Goal: Information Seeking & Learning: Learn about a topic

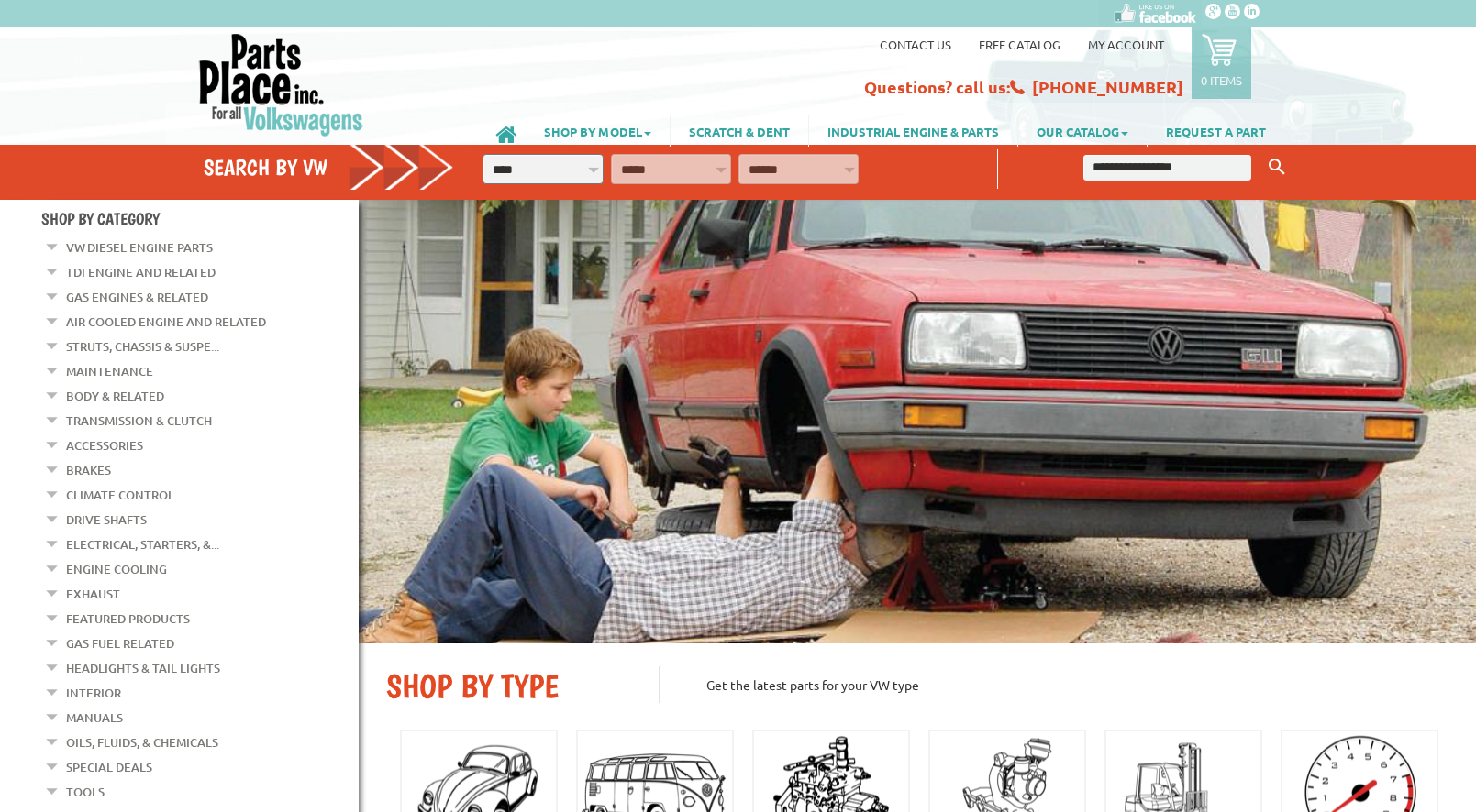
click at [122, 534] on link "Electrical, Starters, &..." at bounding box center [143, 545] width 153 height 24
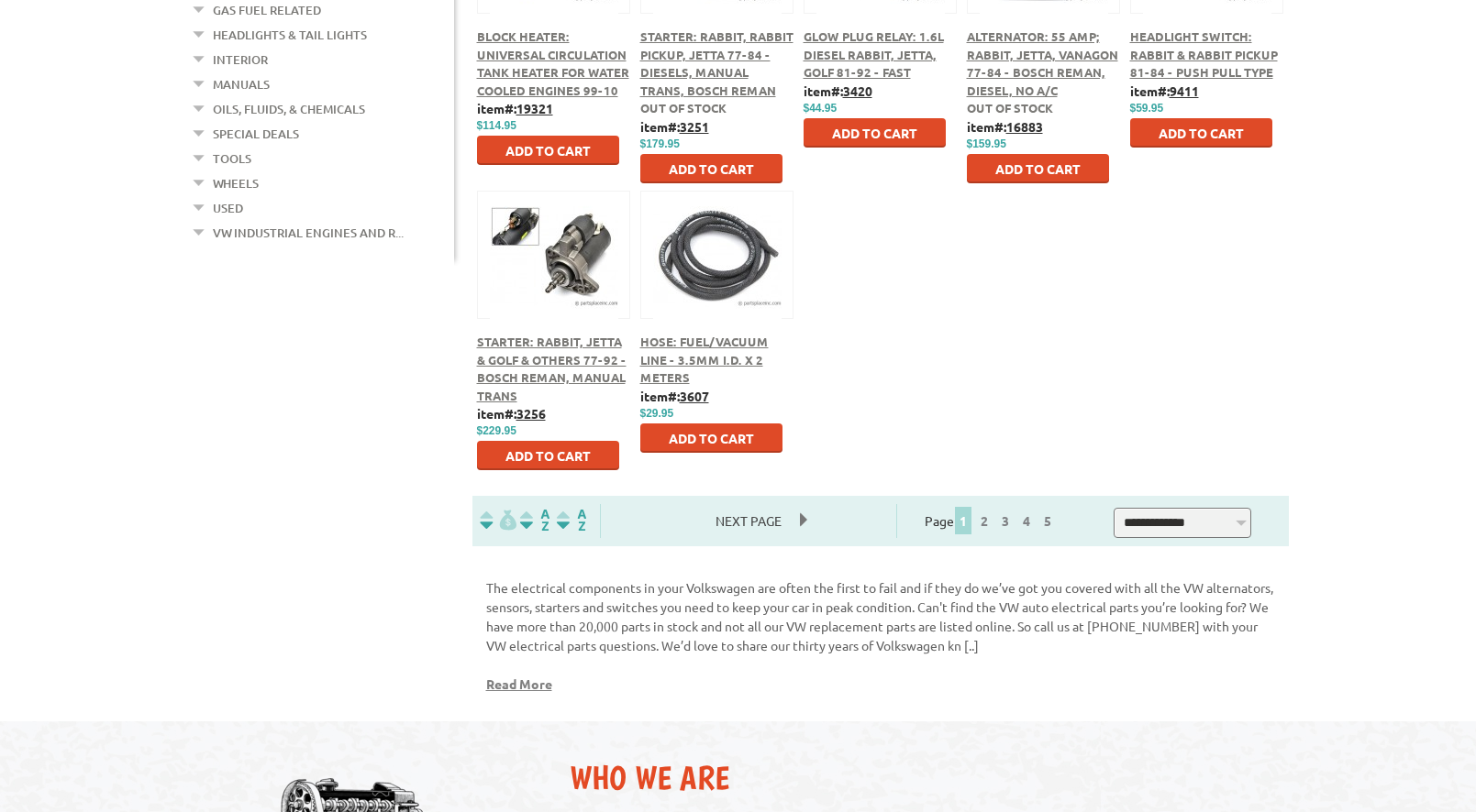
scroll to position [983, 0]
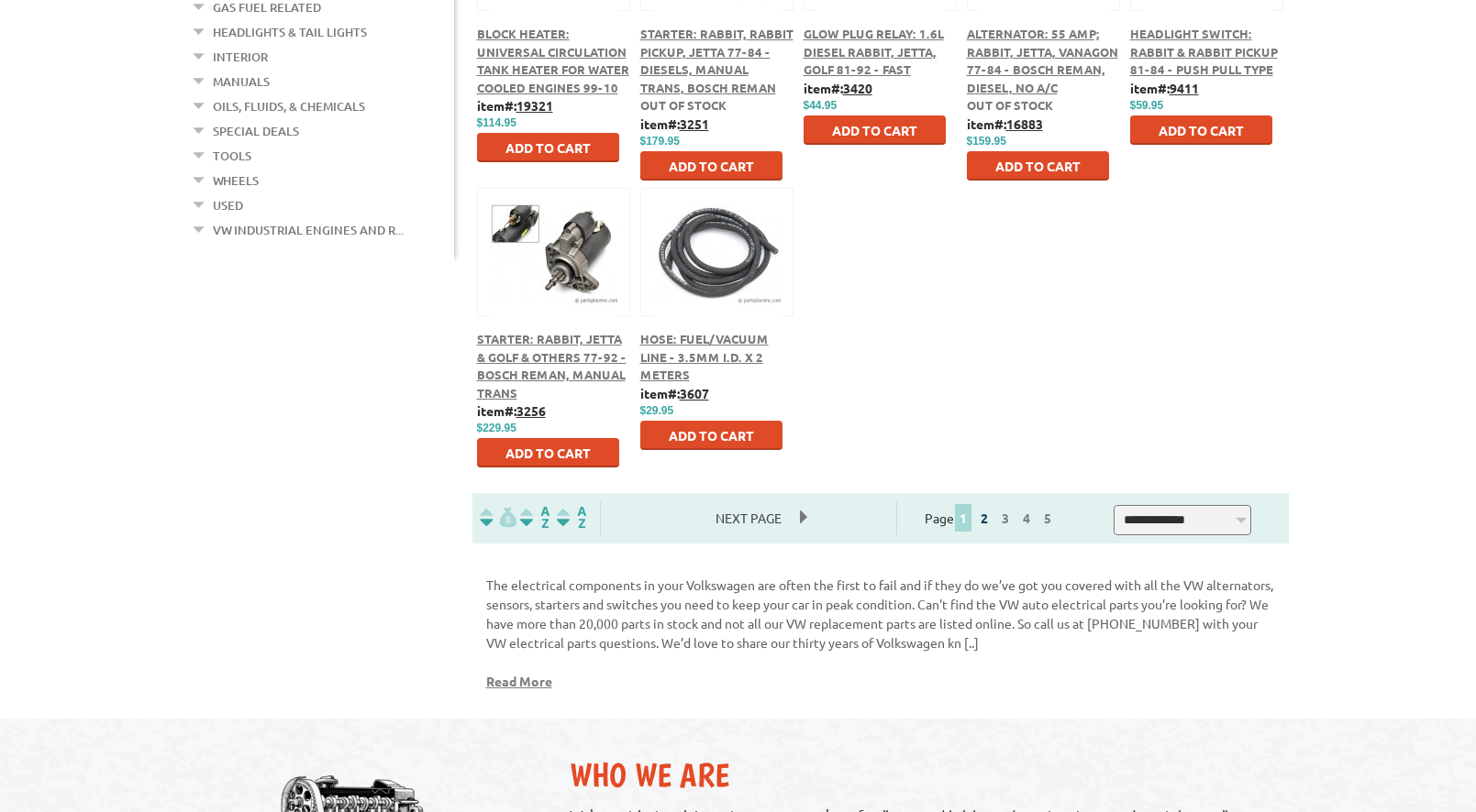
click at [993, 515] on link "2" at bounding box center [983, 518] width 16 height 16
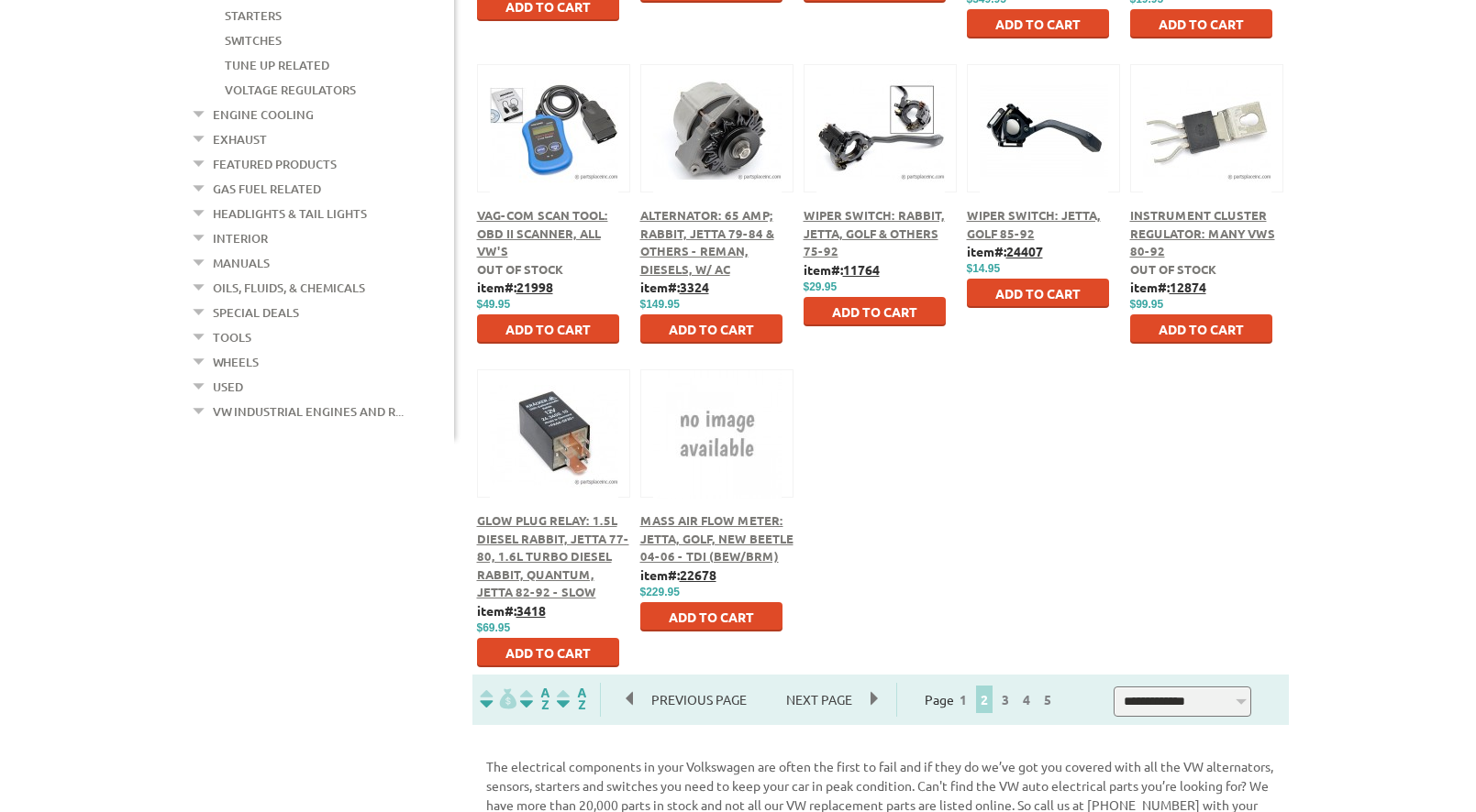
scroll to position [830, 0]
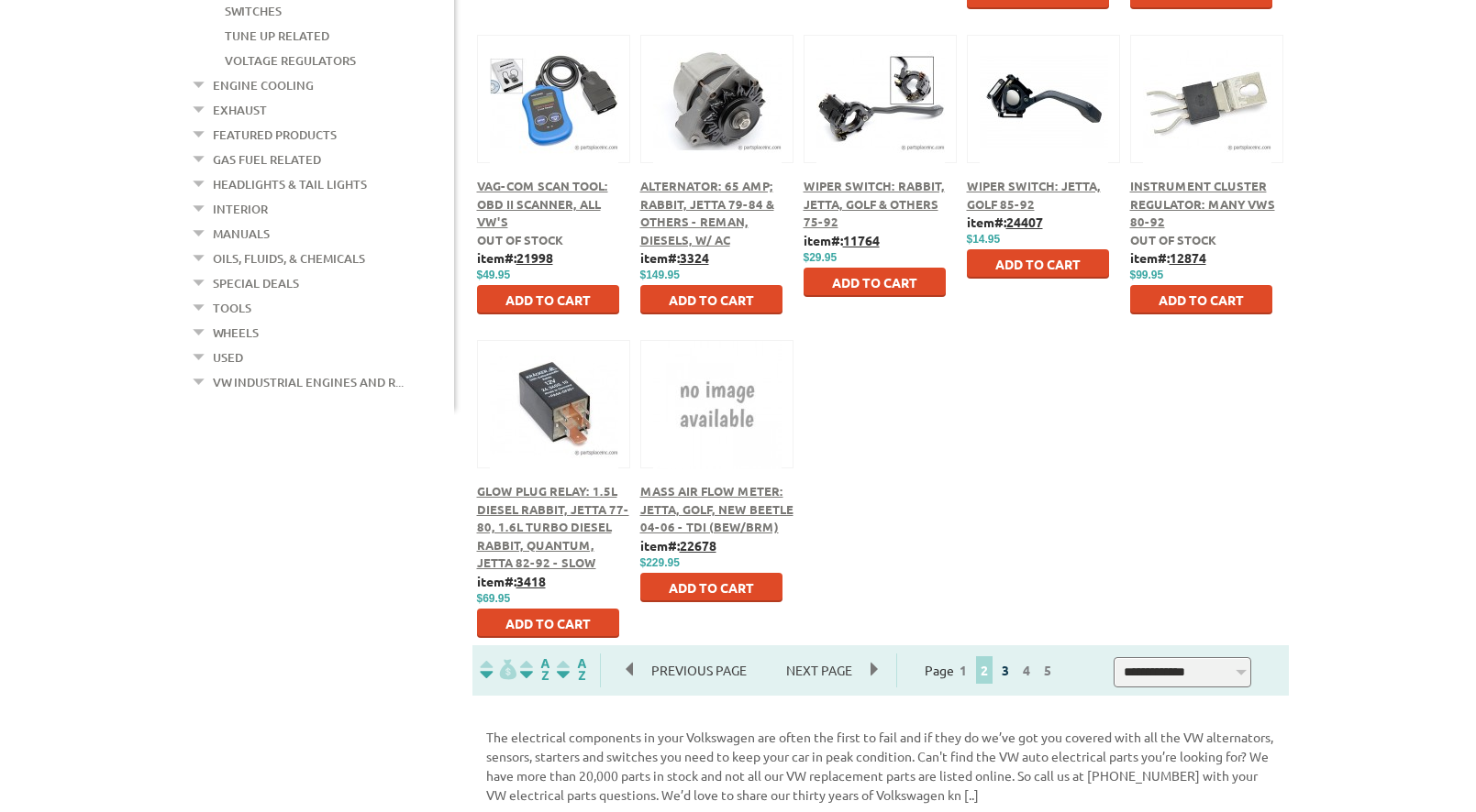
click at [1014, 668] on link "3" at bounding box center [1004, 669] width 16 height 16
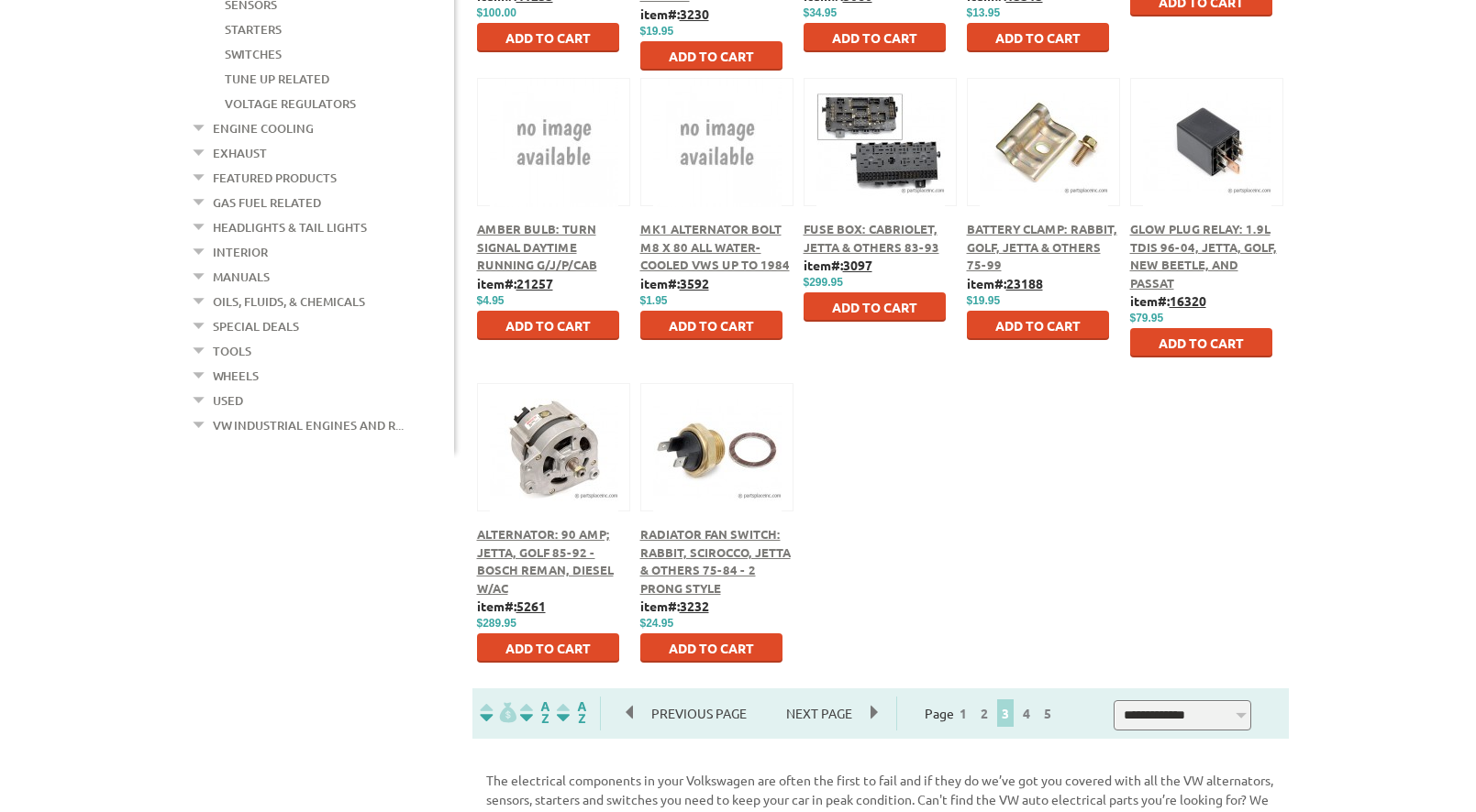
scroll to position [827, 0]
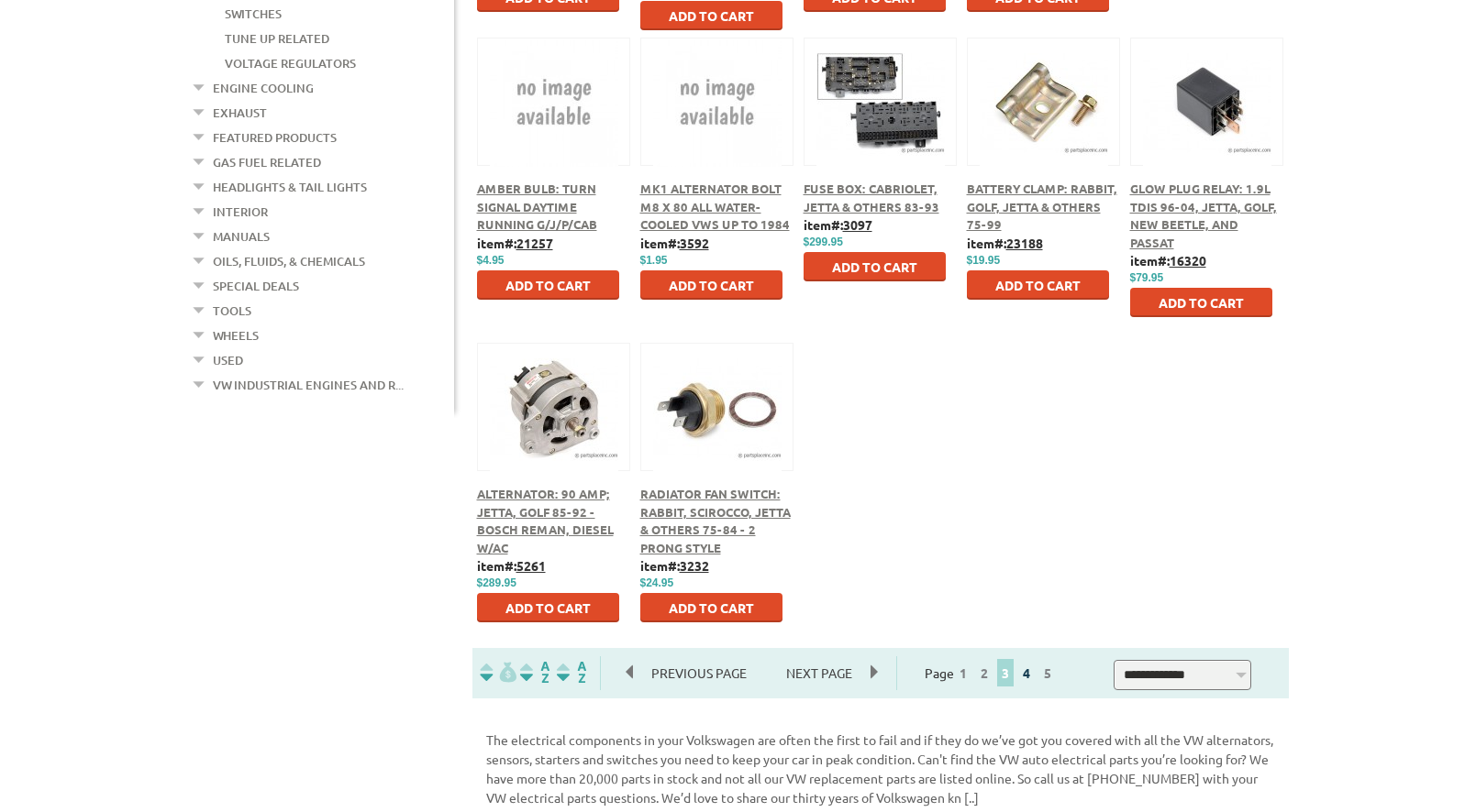
click at [1035, 680] on link "4" at bounding box center [1025, 672] width 16 height 16
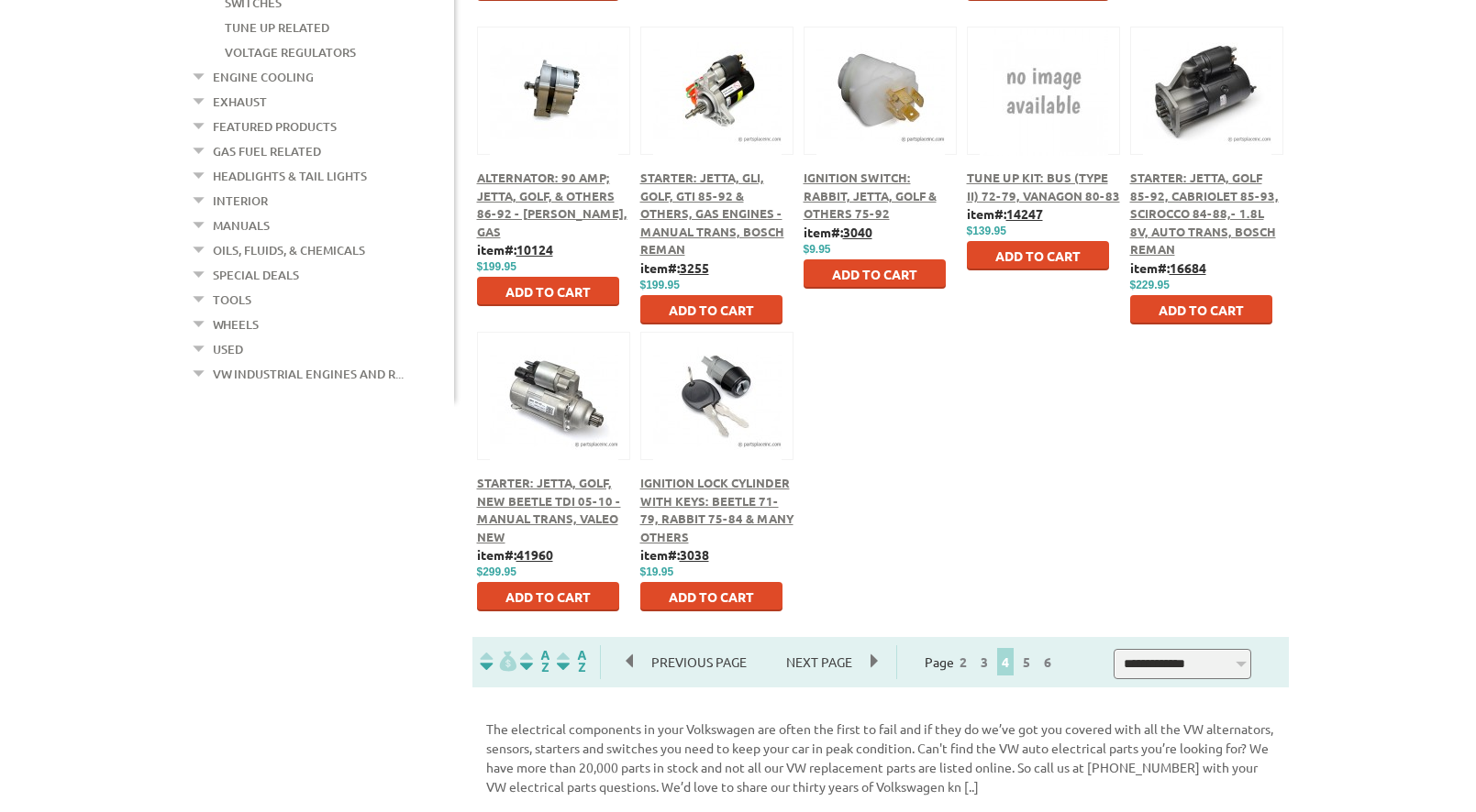
scroll to position [953, 0]
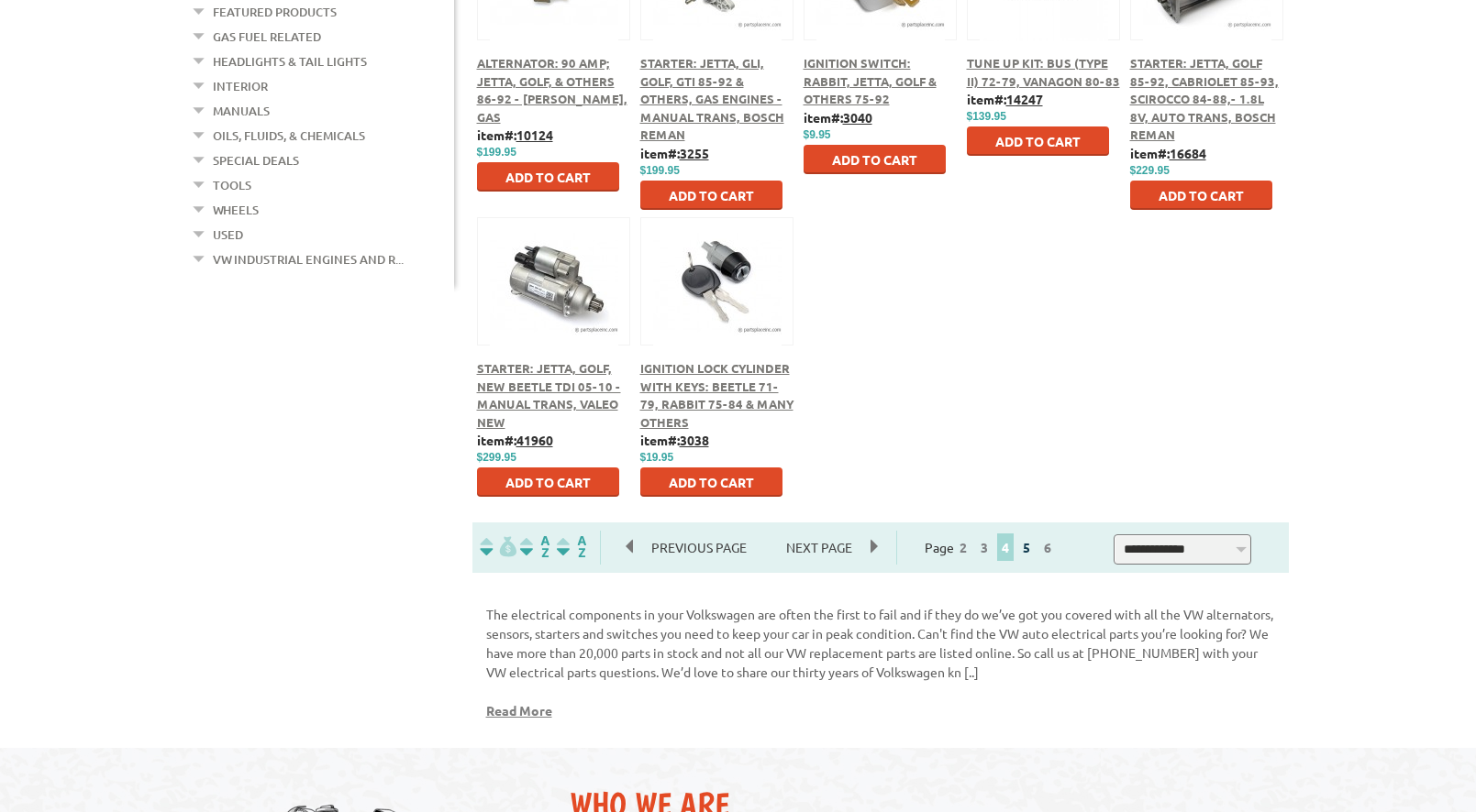
click at [1035, 552] on link "5" at bounding box center [1025, 546] width 16 height 16
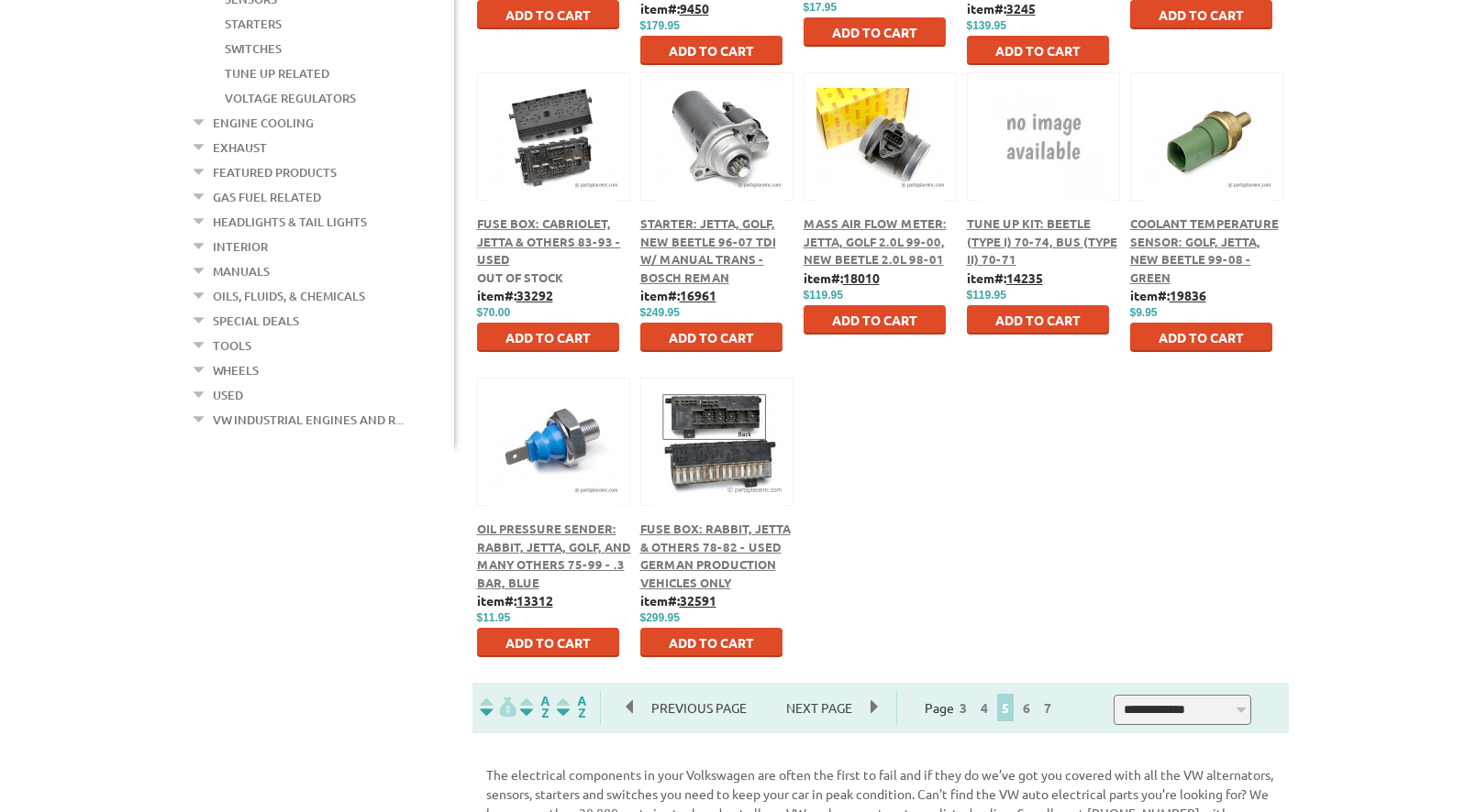
scroll to position [823, 0]
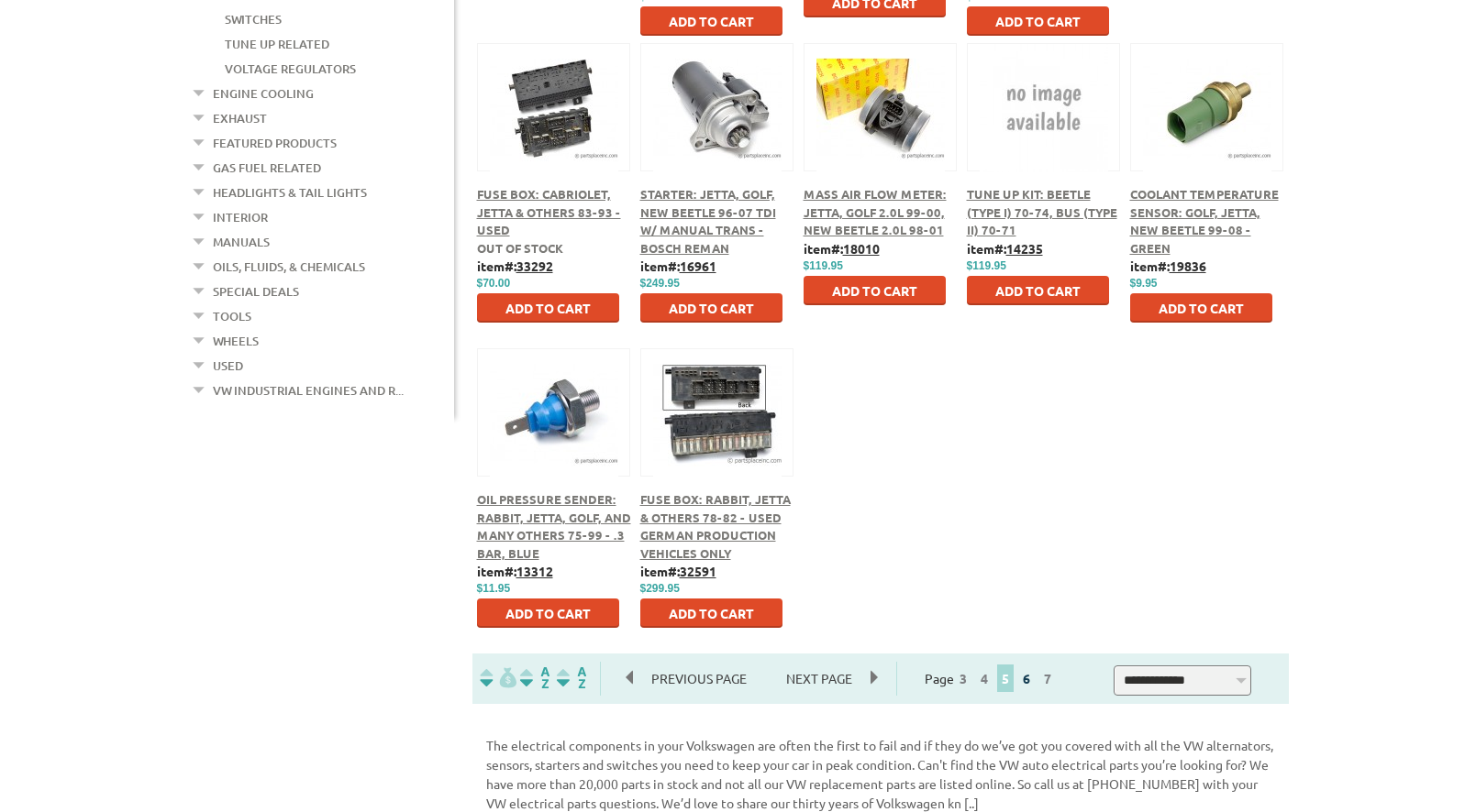
click at [1035, 683] on link "6" at bounding box center [1025, 678] width 16 height 16
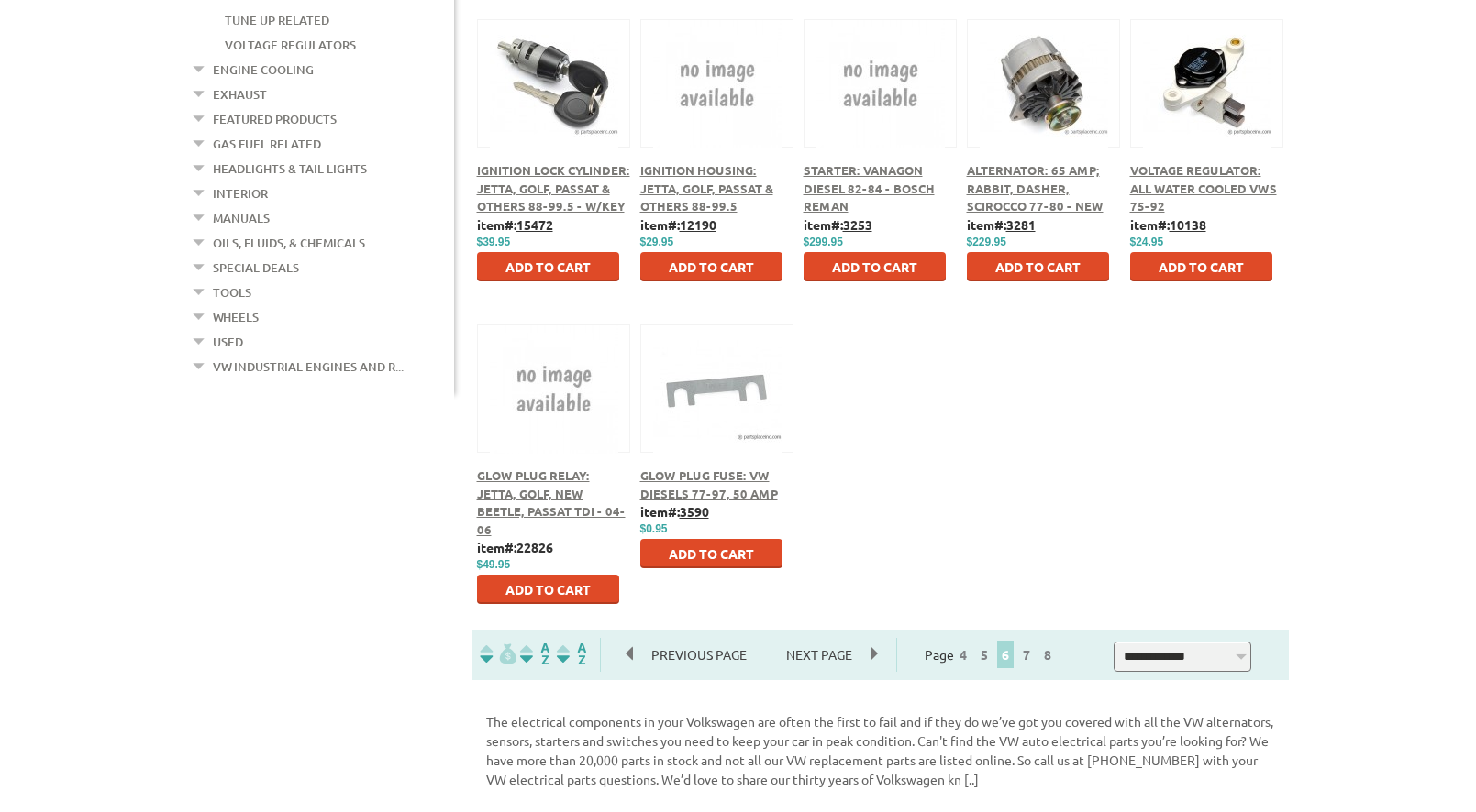
scroll to position [851, 0]
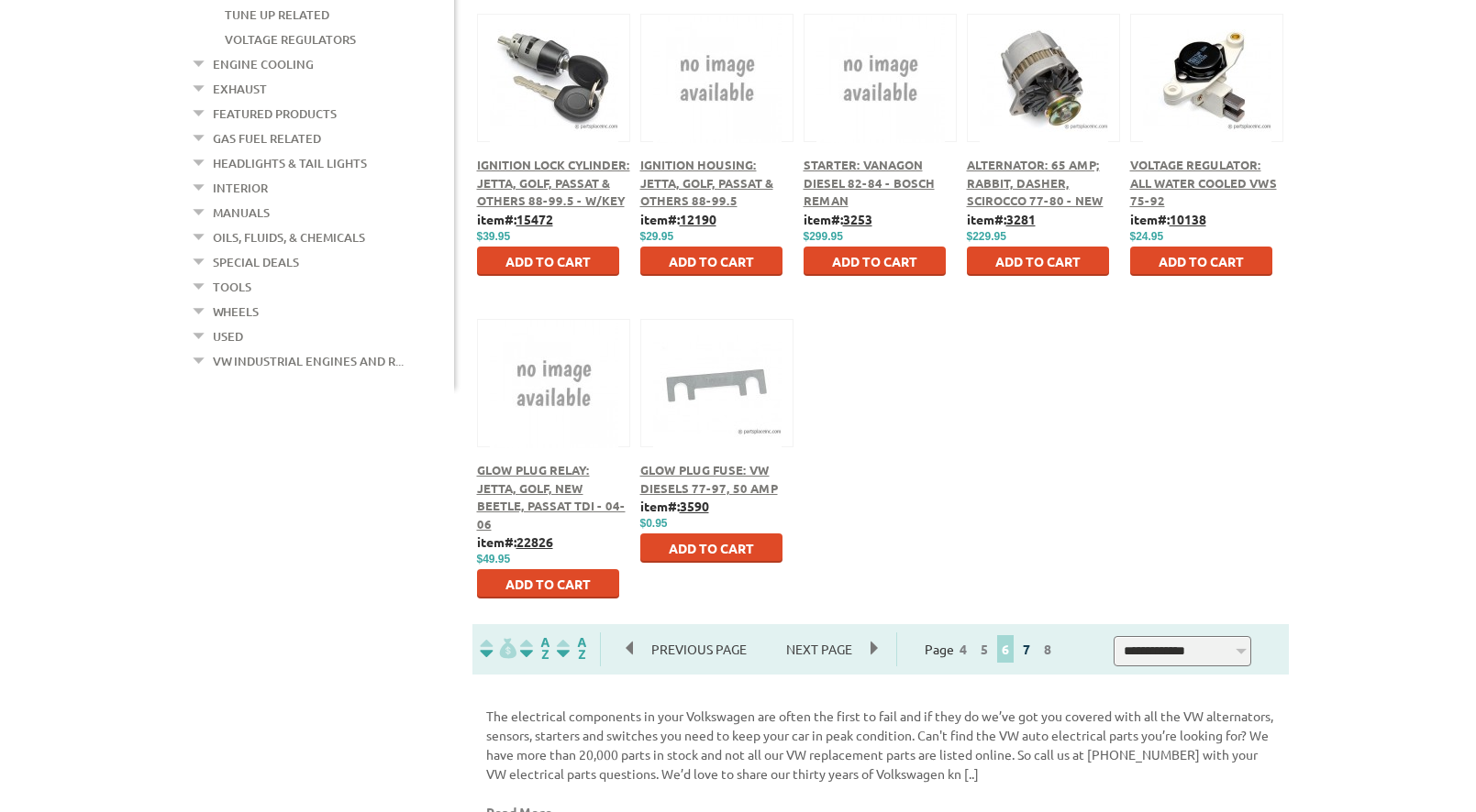
click at [1035, 658] on link "7" at bounding box center [1025, 648] width 16 height 16
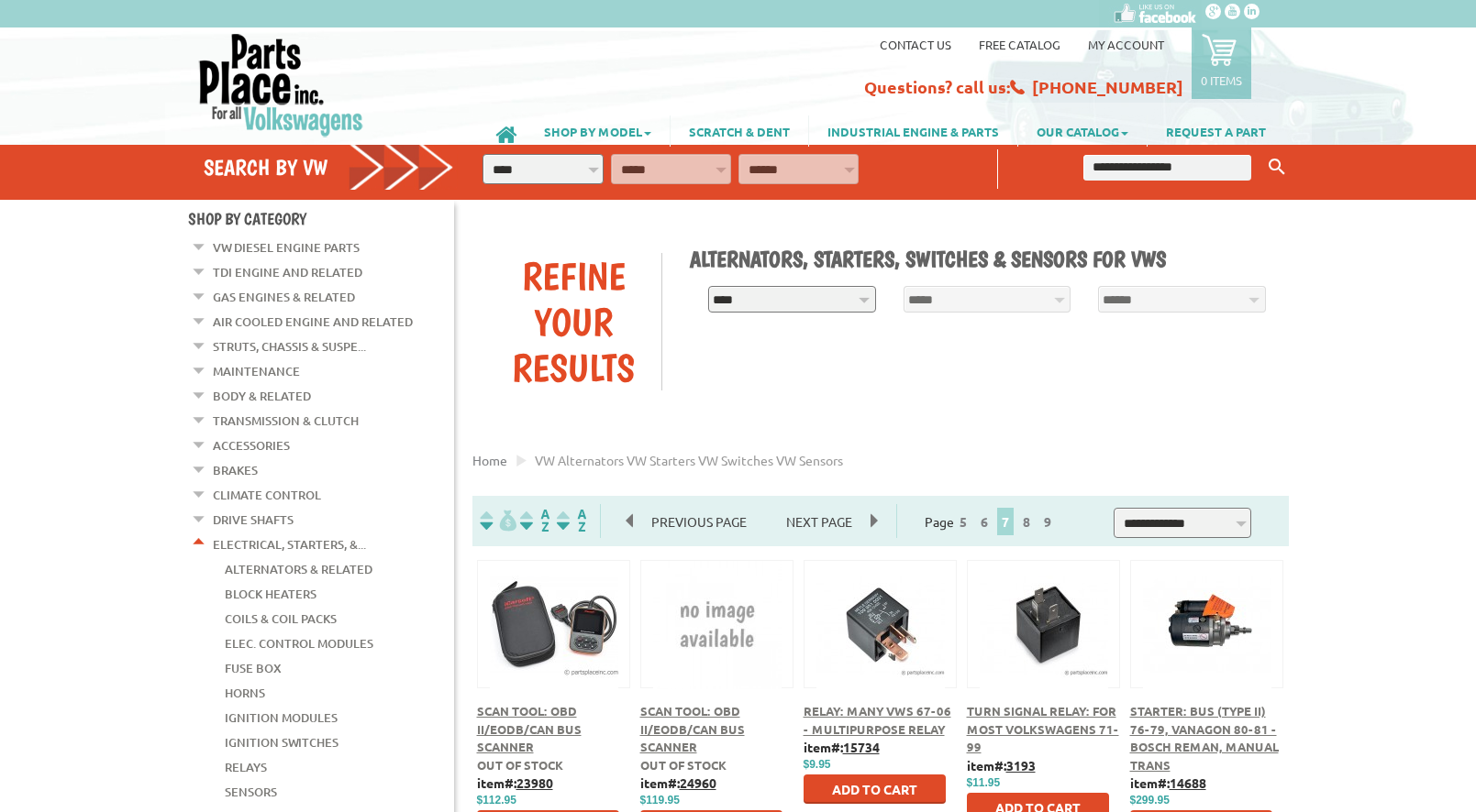
click at [890, 718] on span "Relay: Many VWs 67-06 - Multipurpose Relay" at bounding box center [878, 719] width 148 height 34
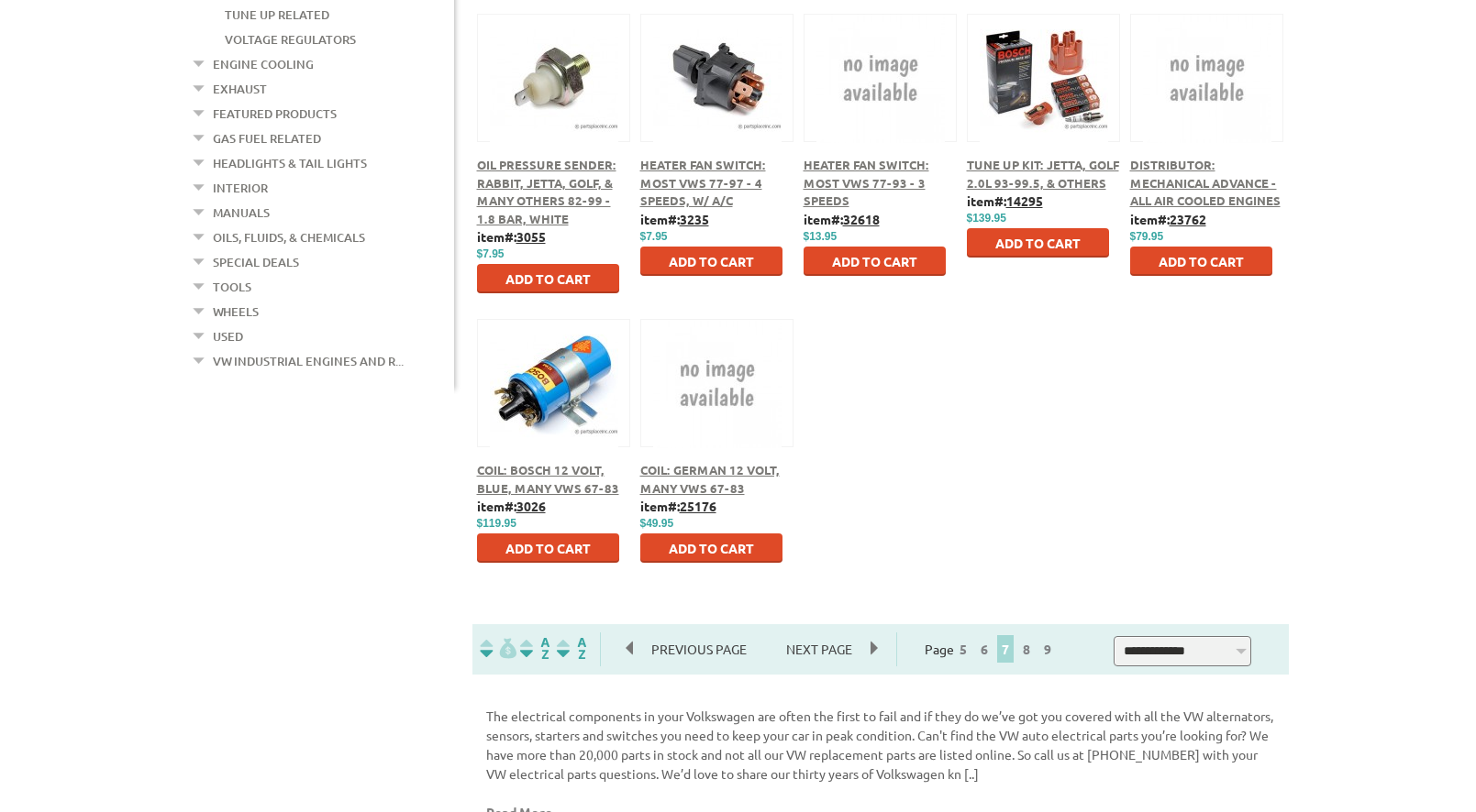
scroll to position [860, 0]
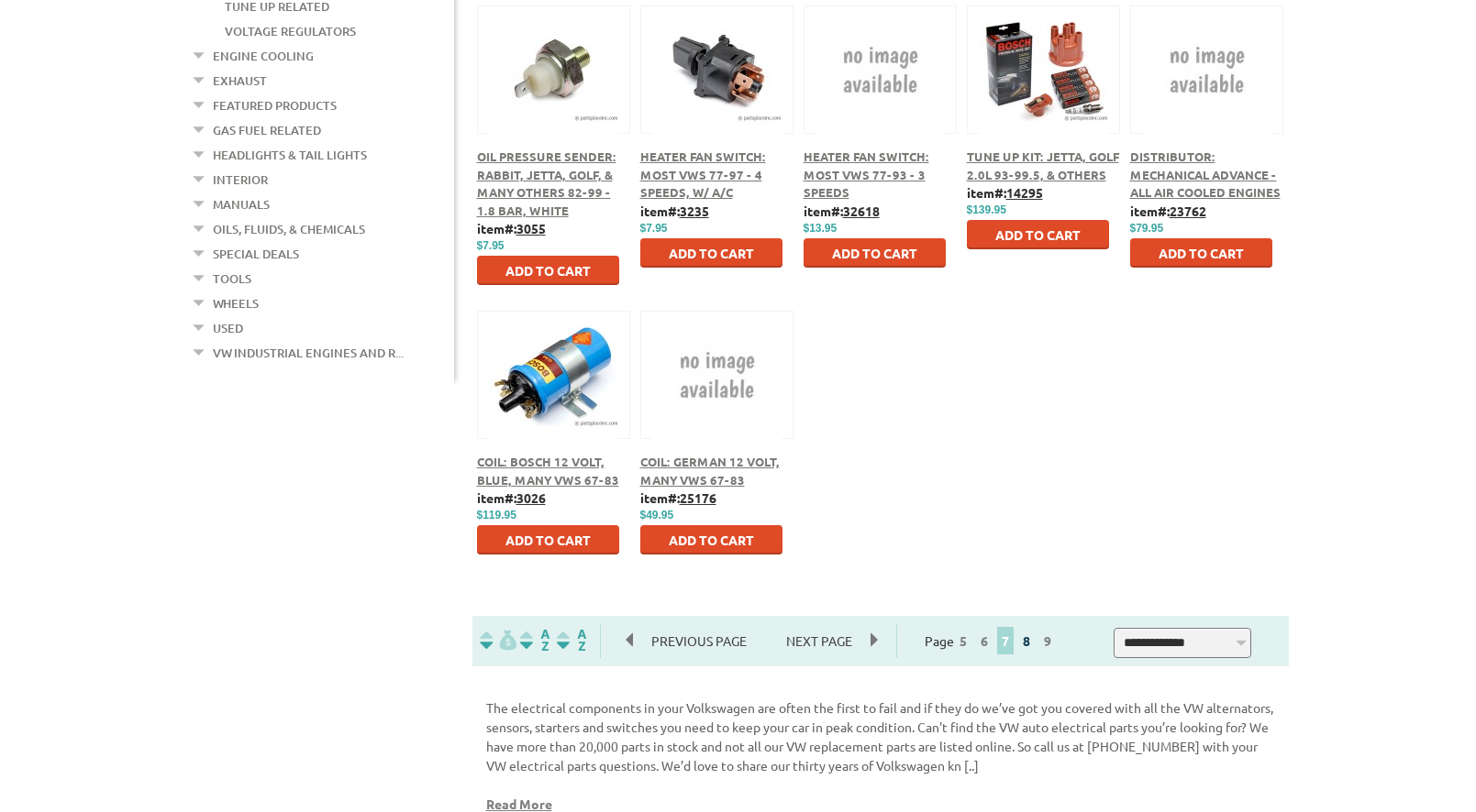
click at [1035, 646] on link "8" at bounding box center [1025, 640] width 16 height 16
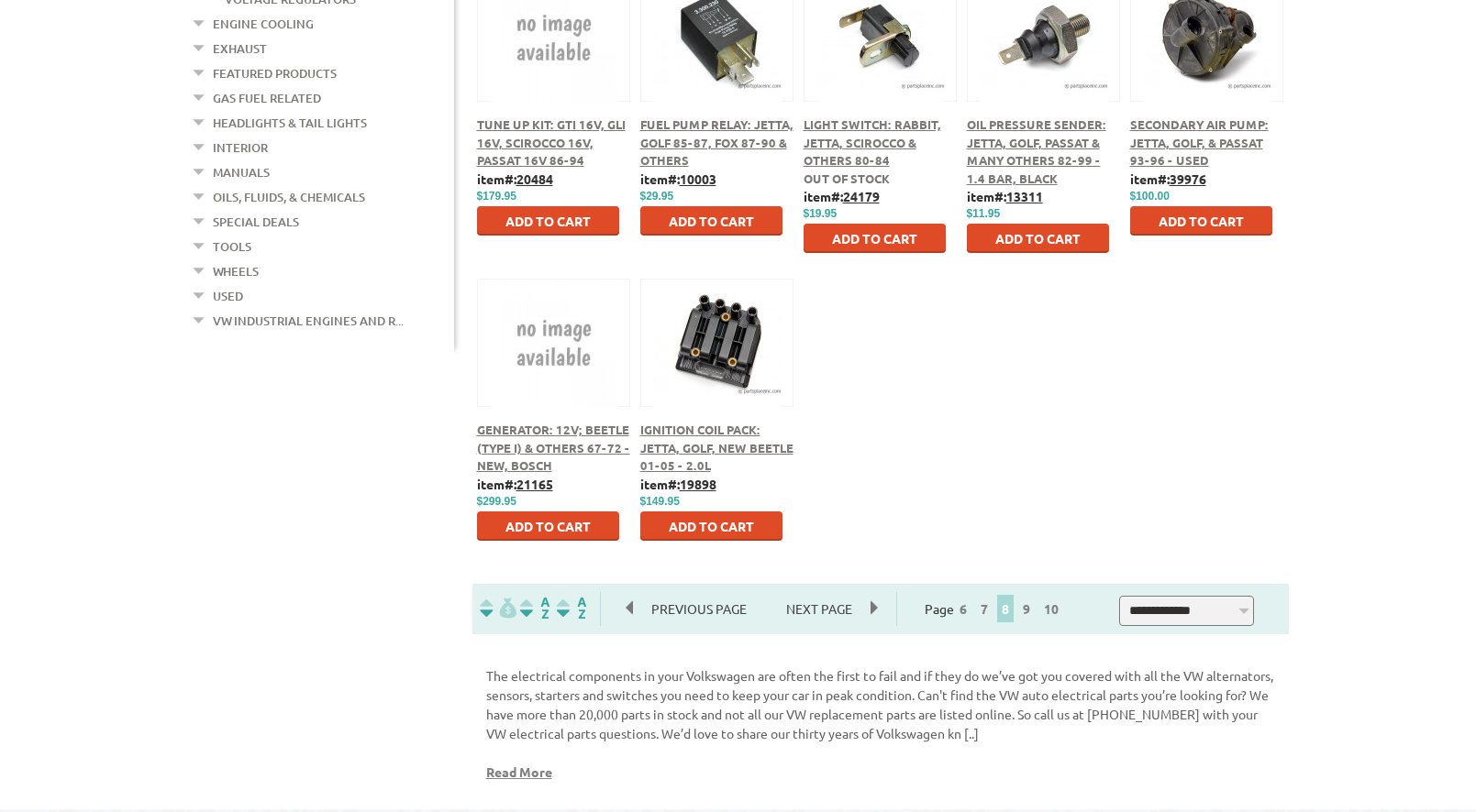
scroll to position [906, 0]
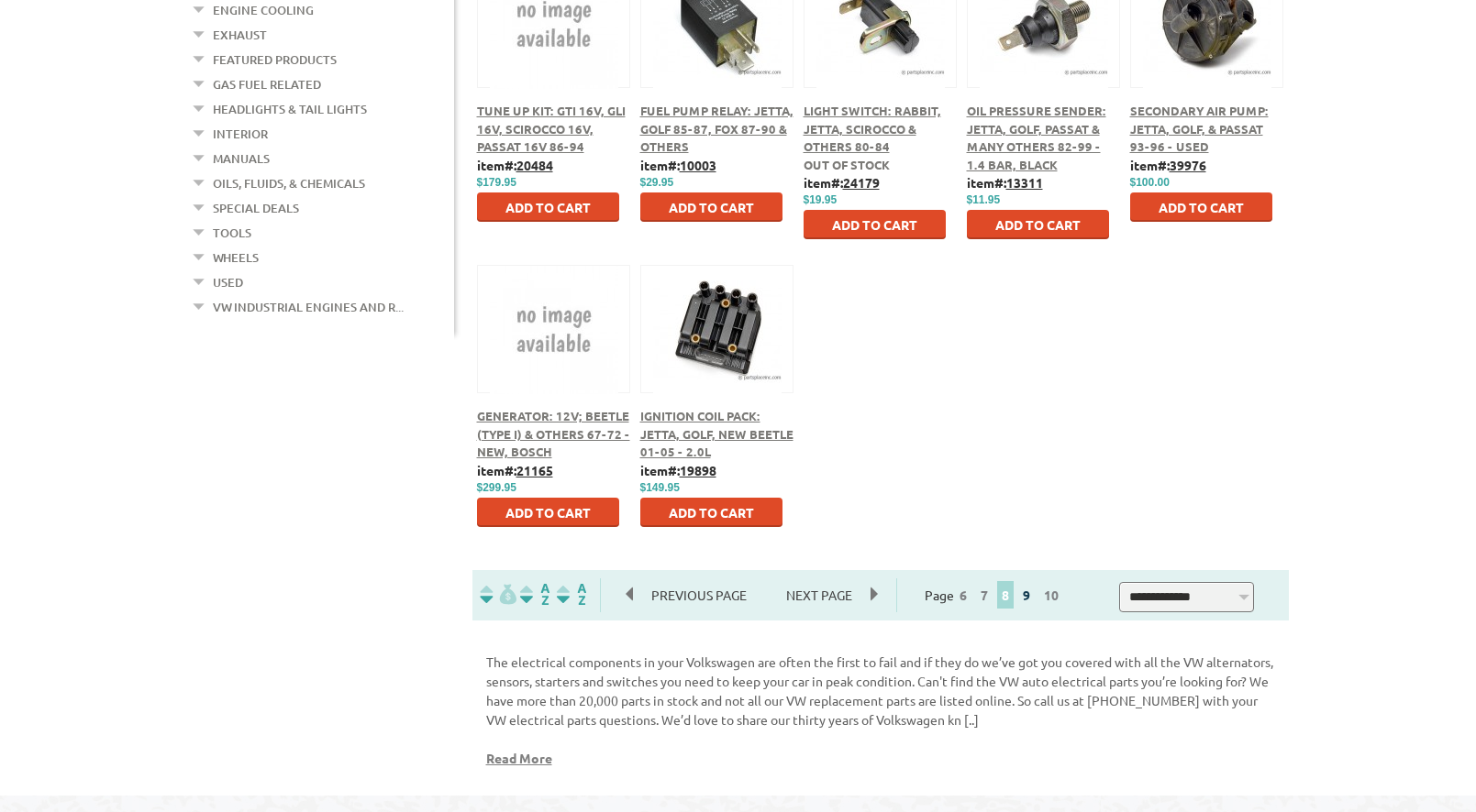
click at [1035, 595] on link "9" at bounding box center [1025, 594] width 16 height 16
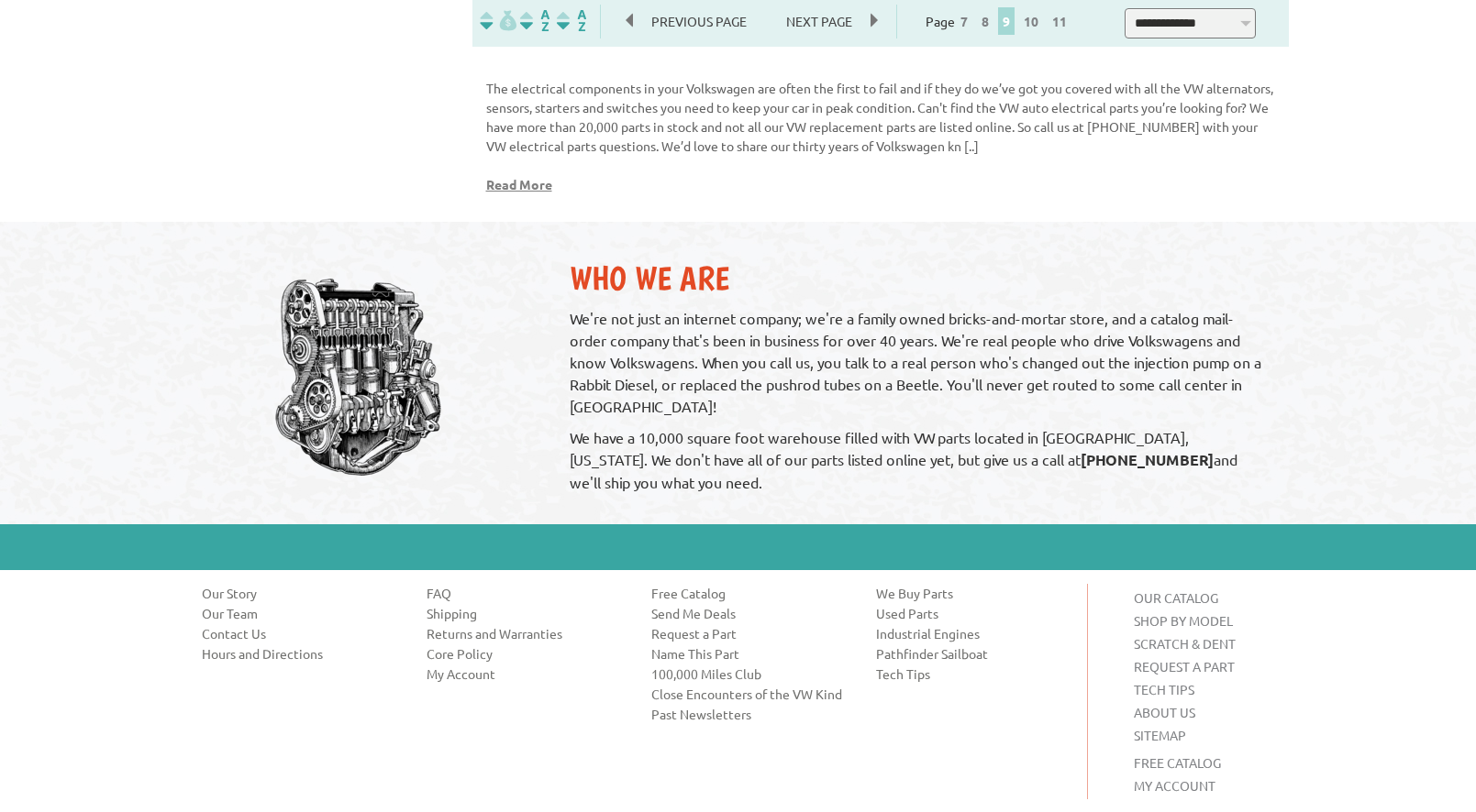
scroll to position [1615, 0]
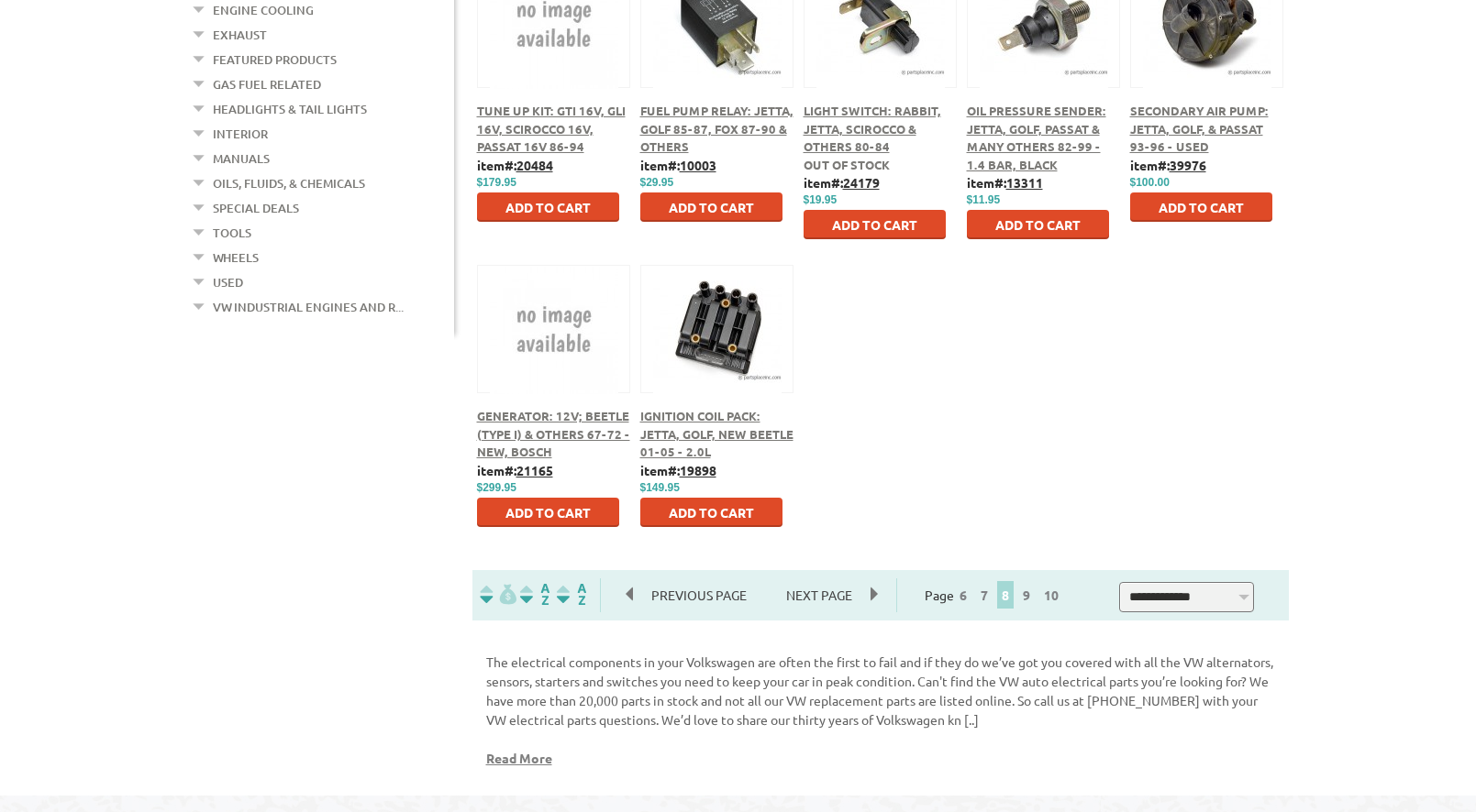
scroll to position [906, 0]
click at [1035, 596] on link "9" at bounding box center [1025, 594] width 16 height 16
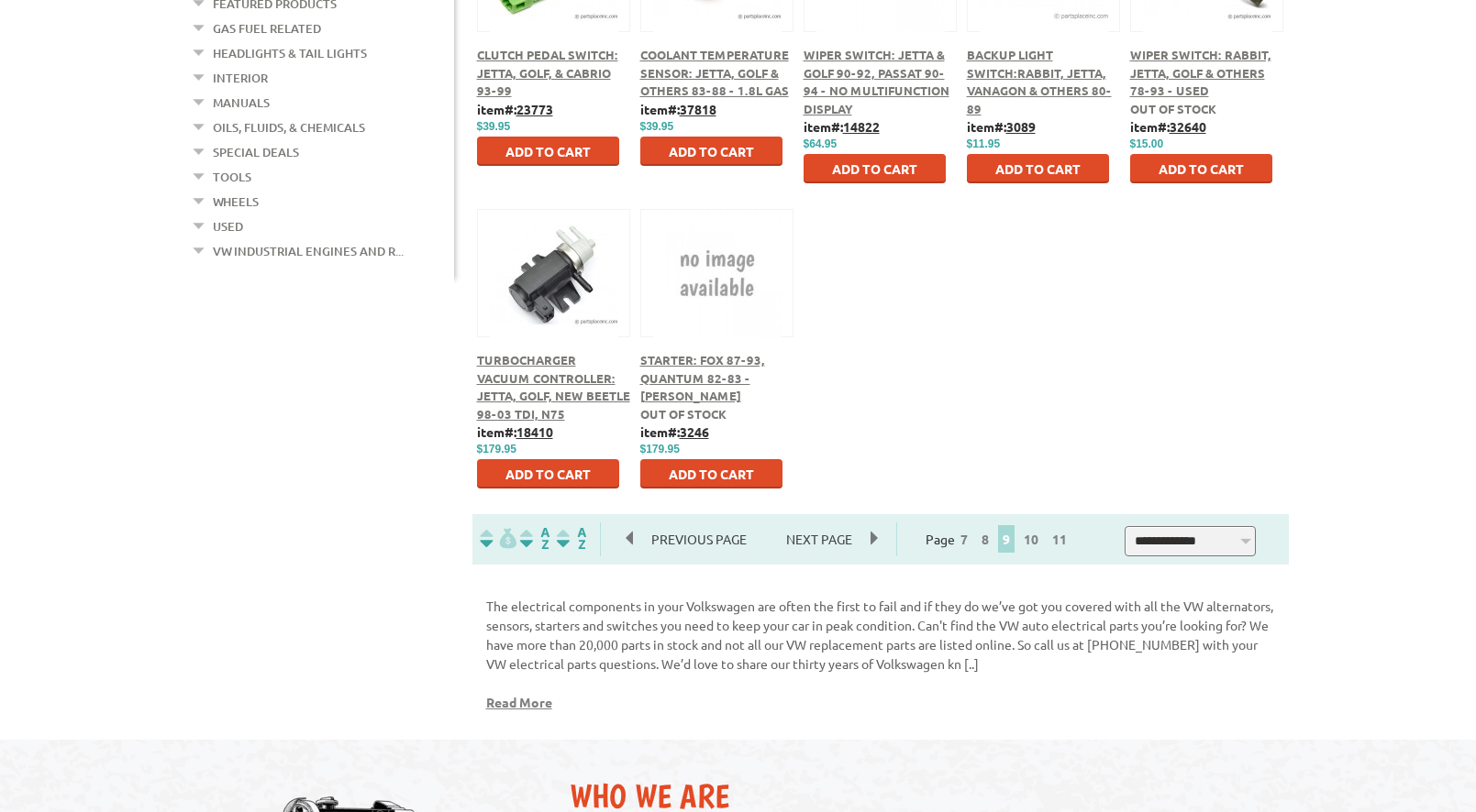
scroll to position [970, 0]
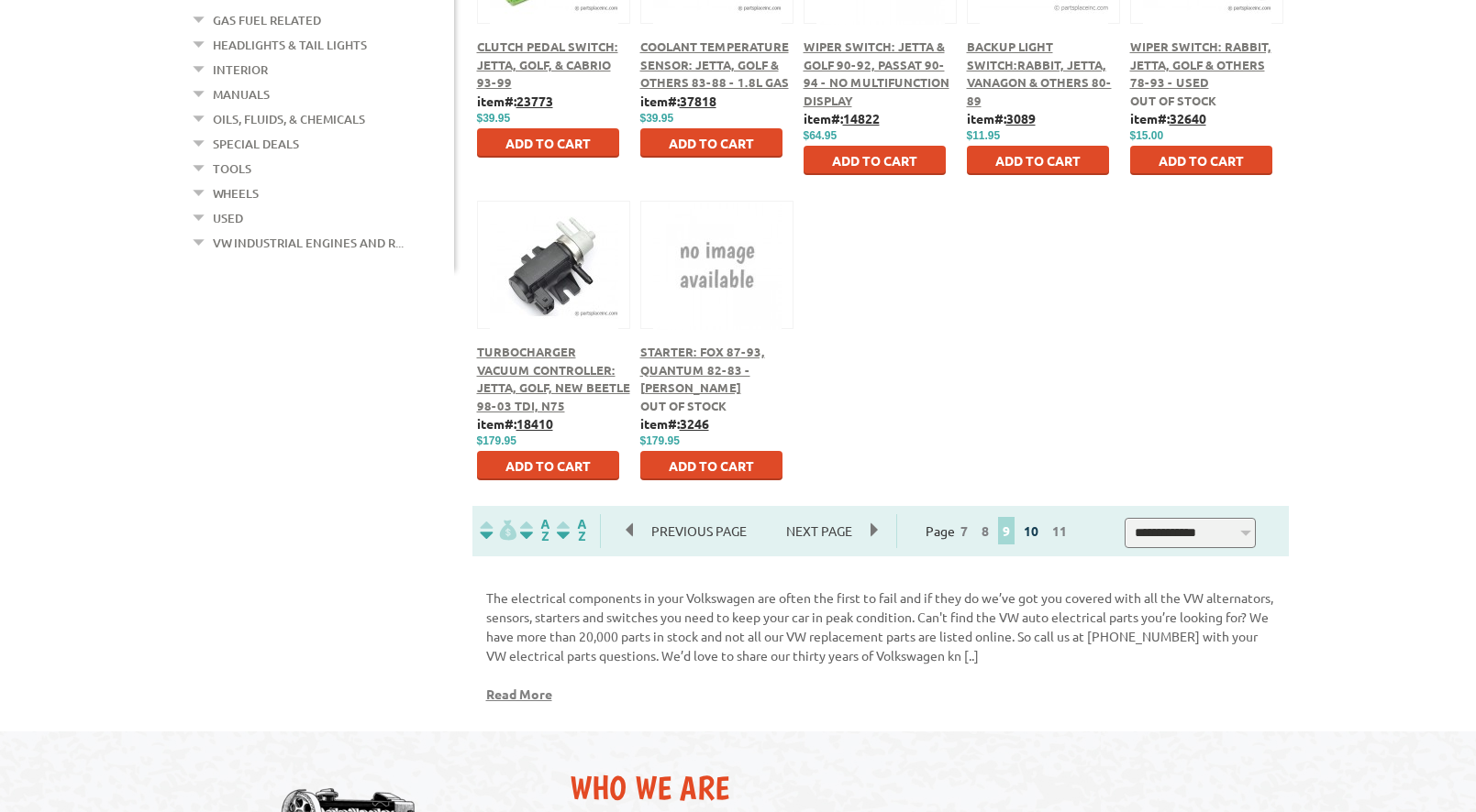
click at [1041, 531] on link "10" at bounding box center [1030, 530] width 24 height 16
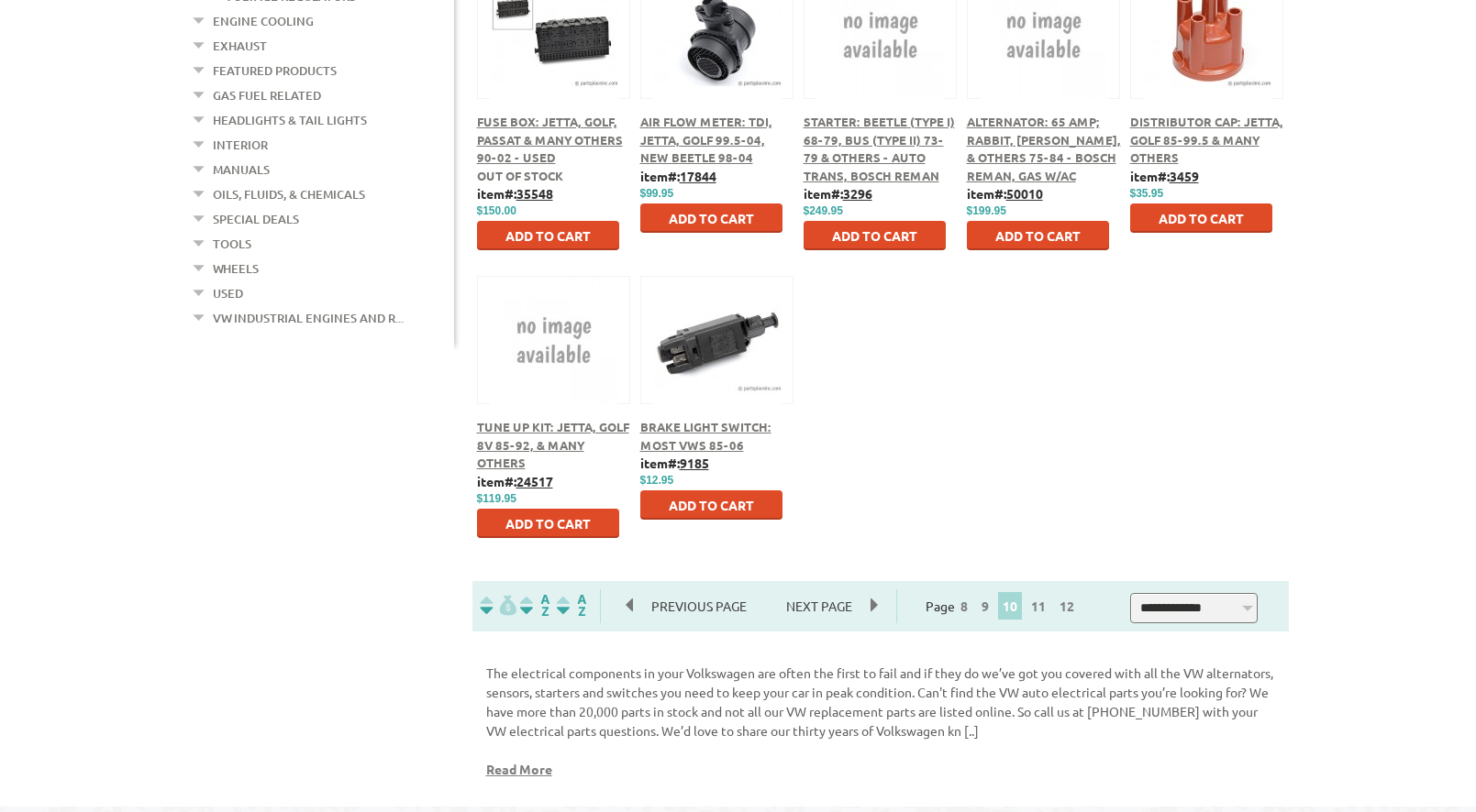
scroll to position [900, 0]
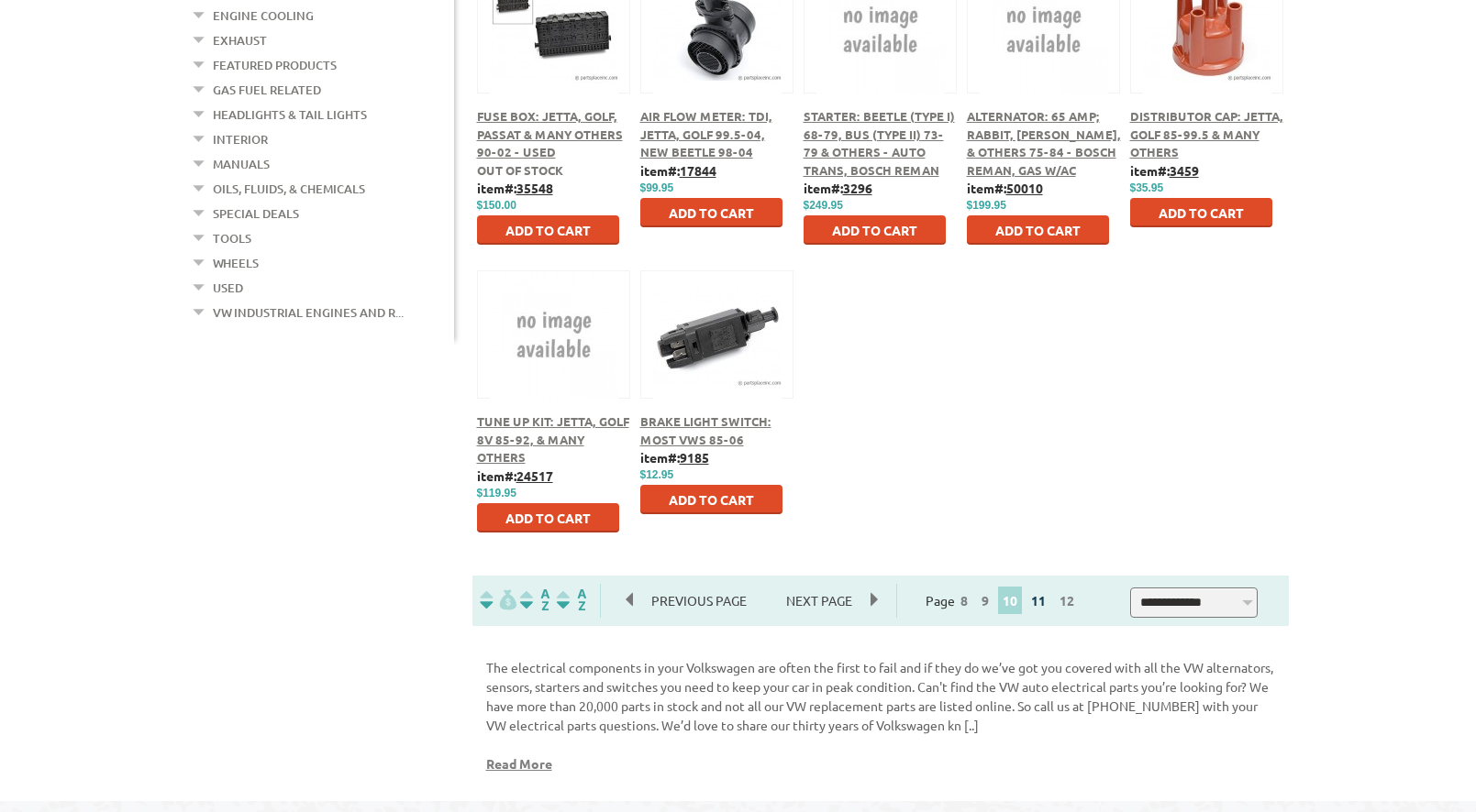
click at [1046, 604] on link "11" at bounding box center [1038, 600] width 24 height 16
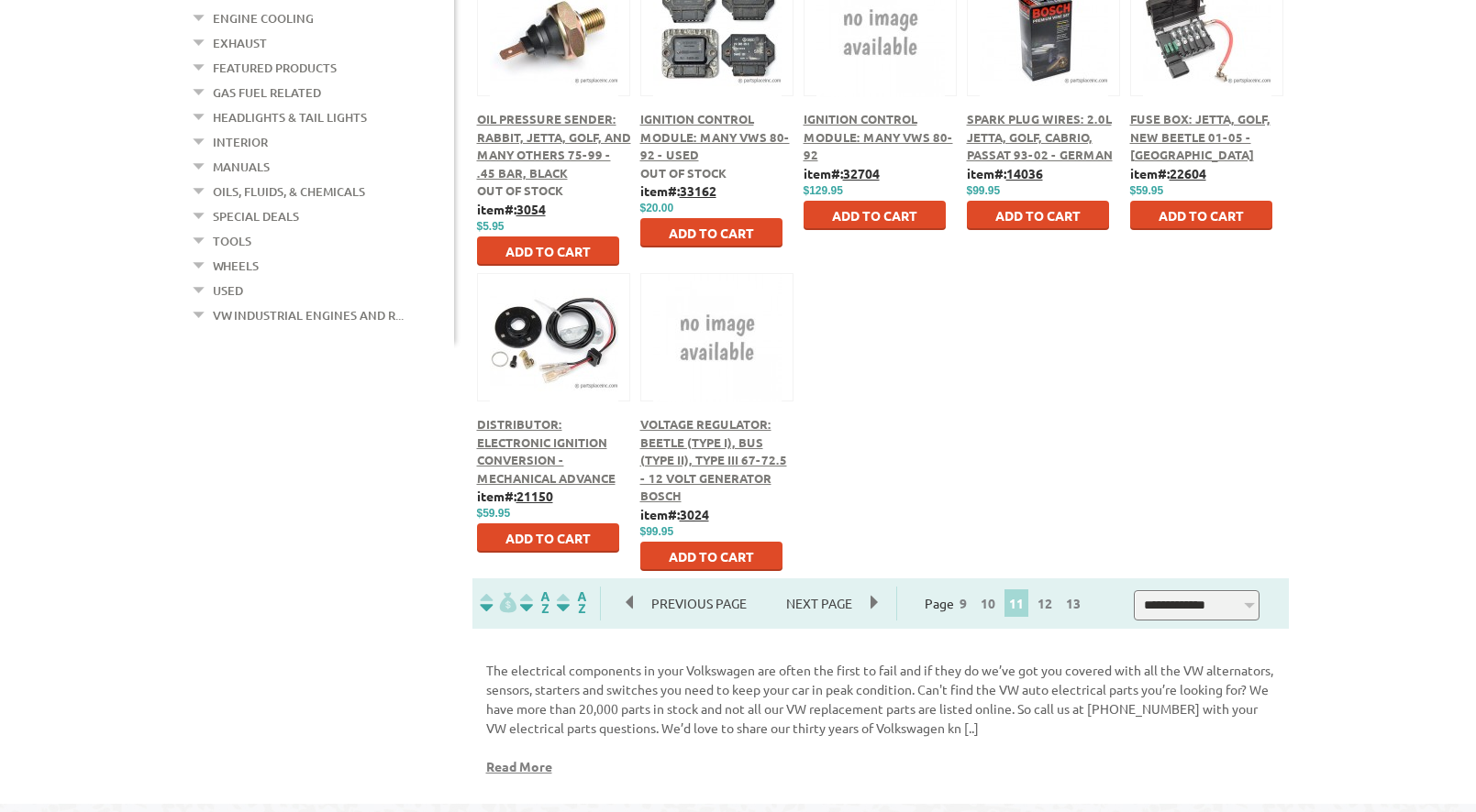
scroll to position [913, 0]
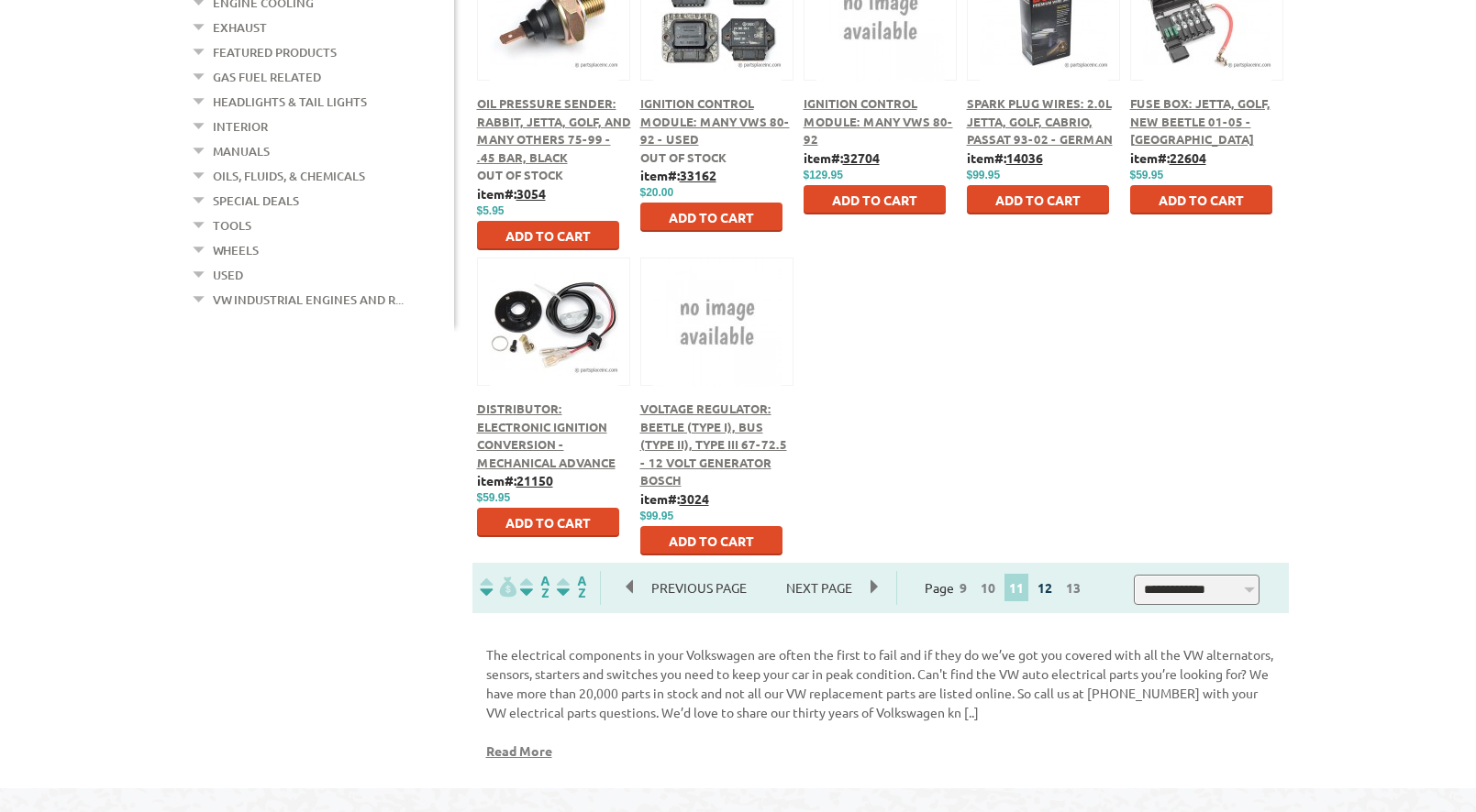
click at [1057, 591] on link "12" at bounding box center [1044, 587] width 24 height 16
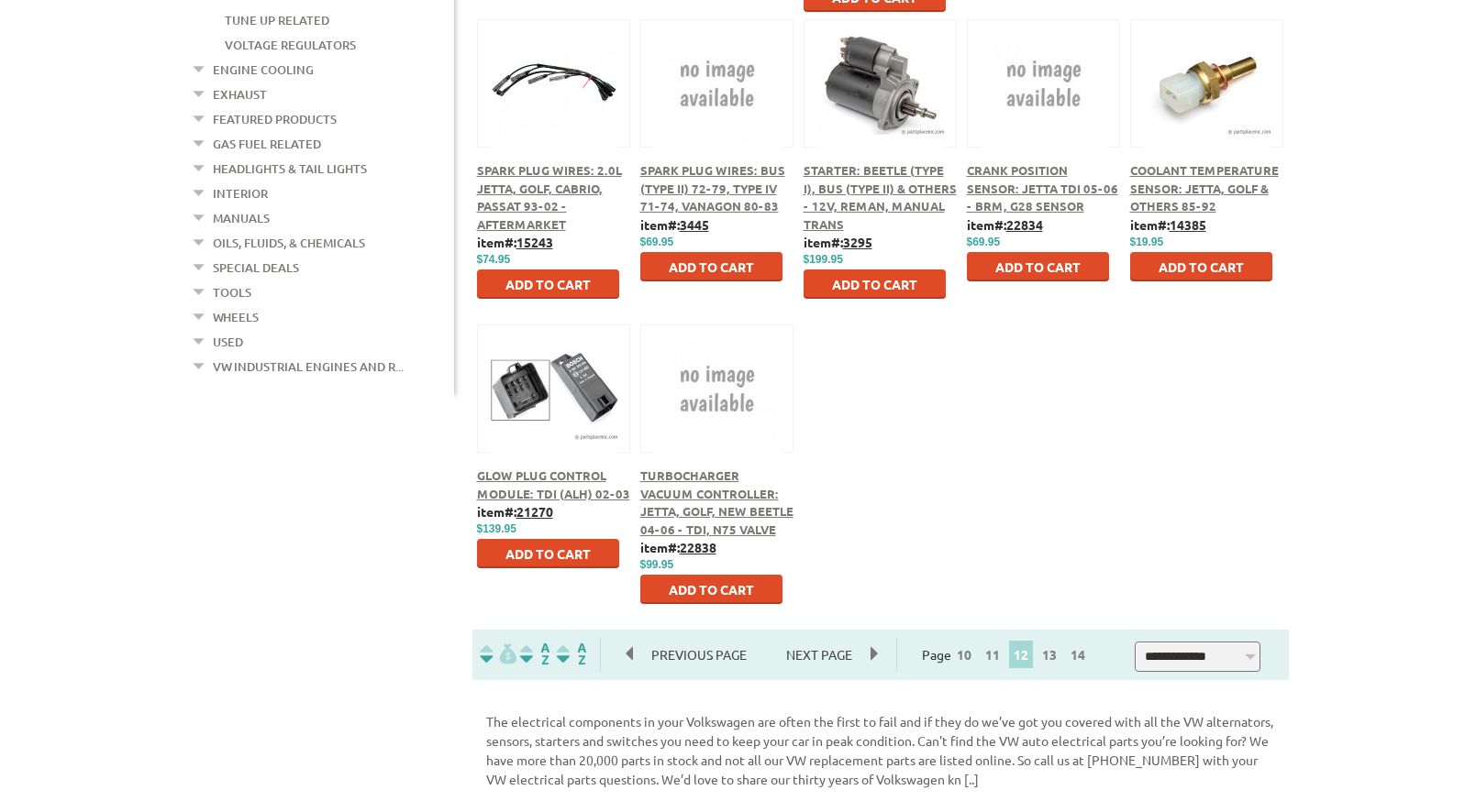
scroll to position [878, 0]
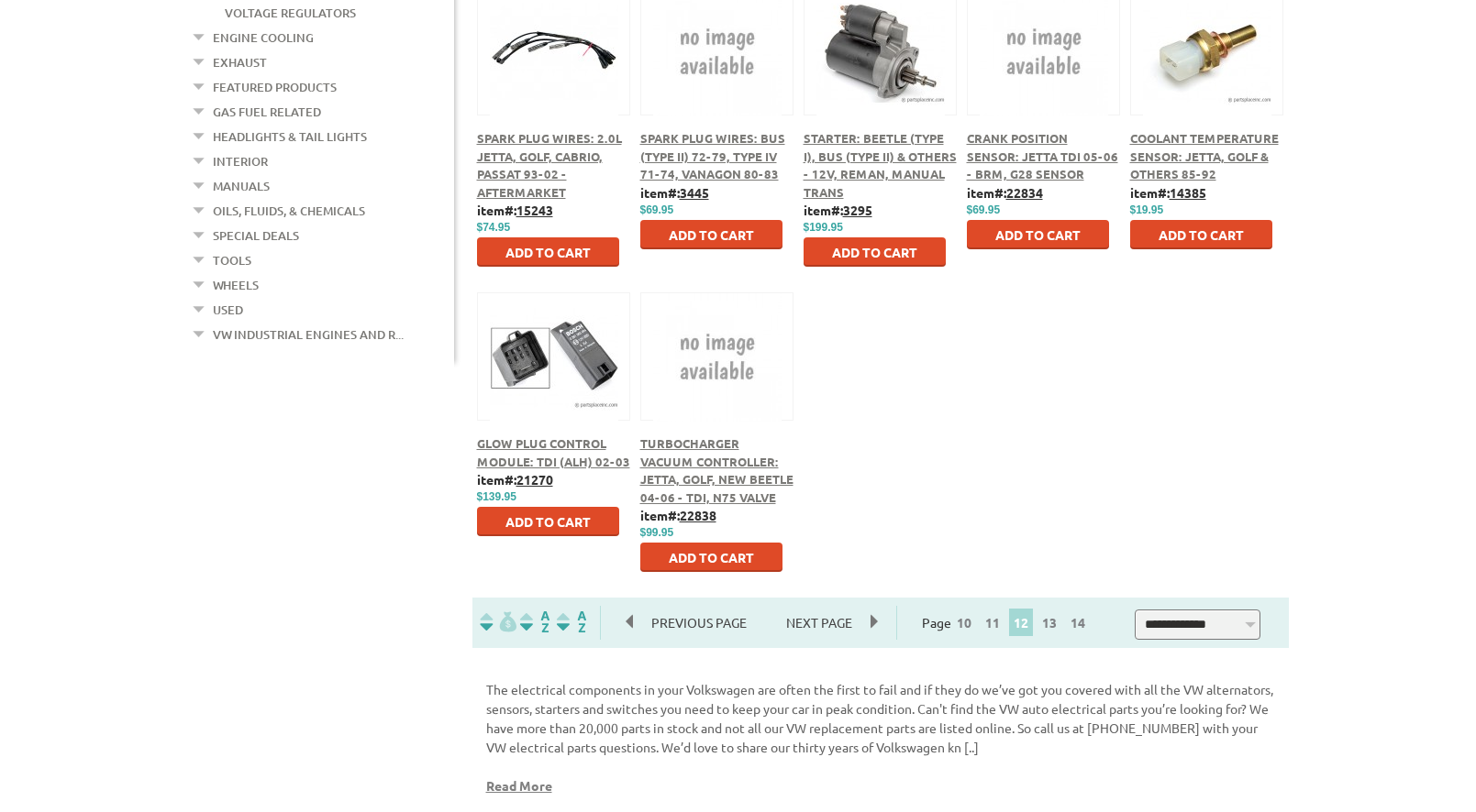
click at [1112, 806] on div "**********" at bounding box center [738, 72] width 1156 height 1501
click at [1056, 622] on link "13" at bounding box center [1048, 622] width 24 height 16
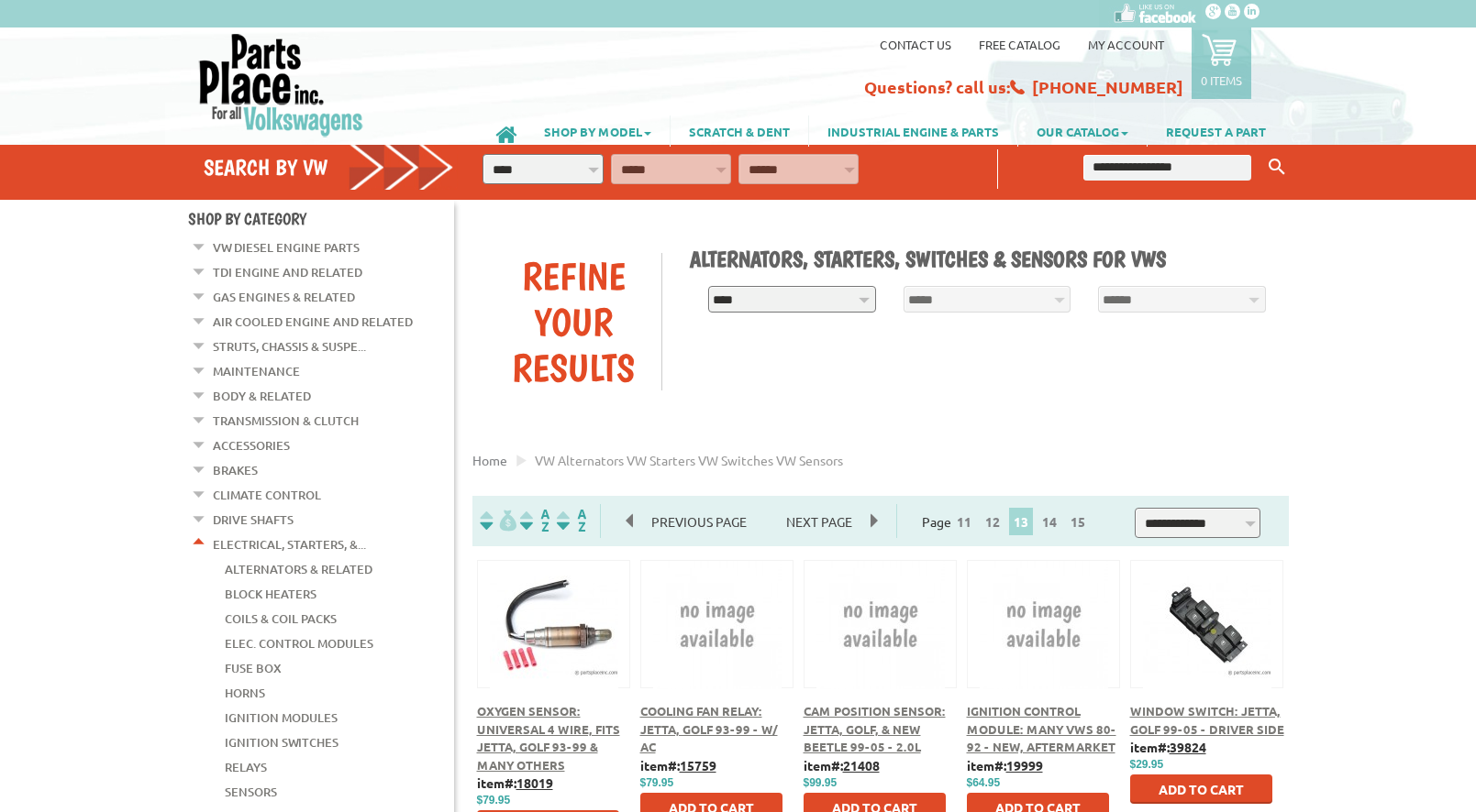
drag, startPoint x: 1474, startPoint y: 151, endPoint x: 1476, endPoint y: 279, distance: 128.0
click at [1475, 279] on html "VW Diesel Engine Parts Diesel Cylinder Heads and Parts Diesel Timing Belts, Ten…" at bounding box center [738, 406] width 1476 height 812
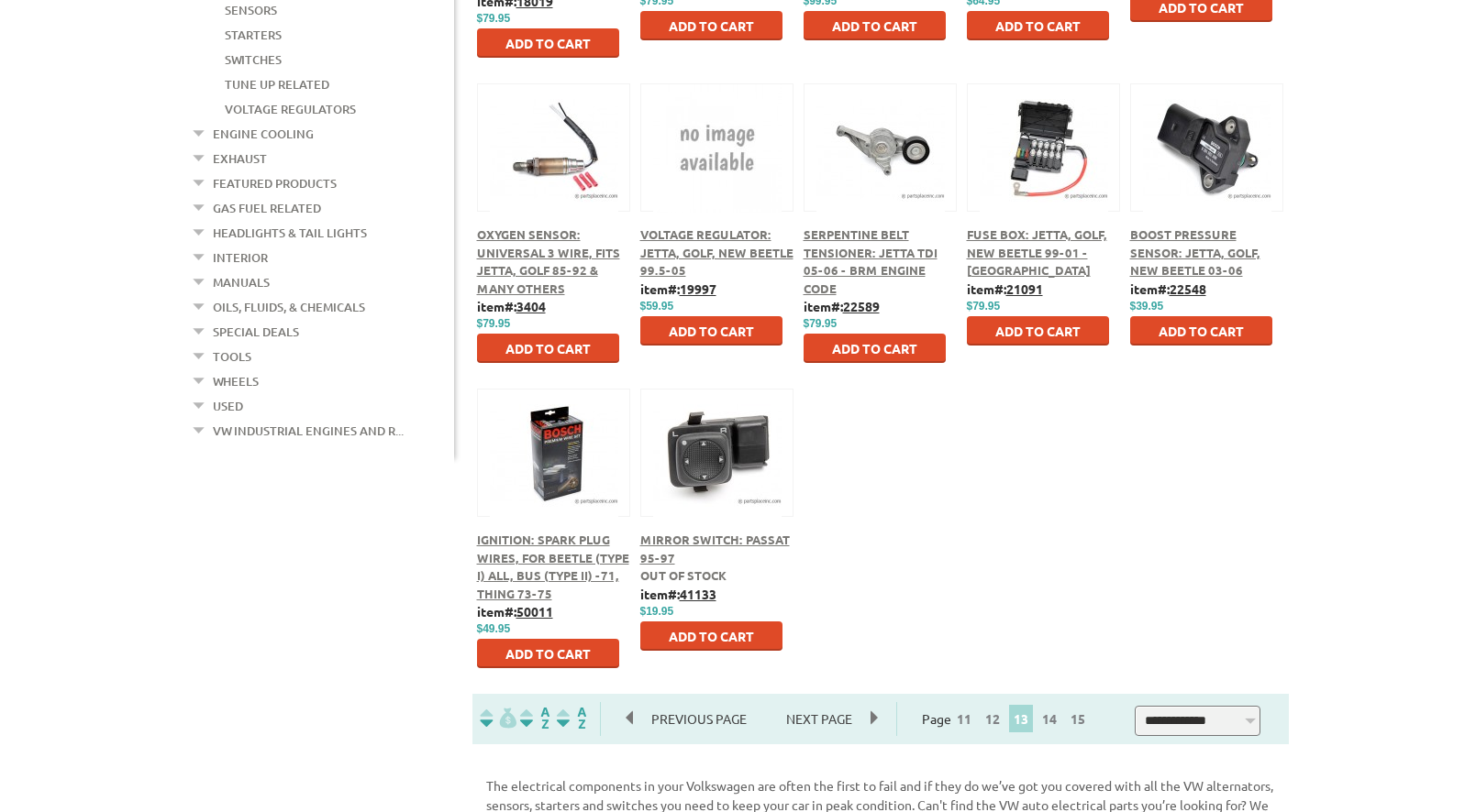
scroll to position [796, 0]
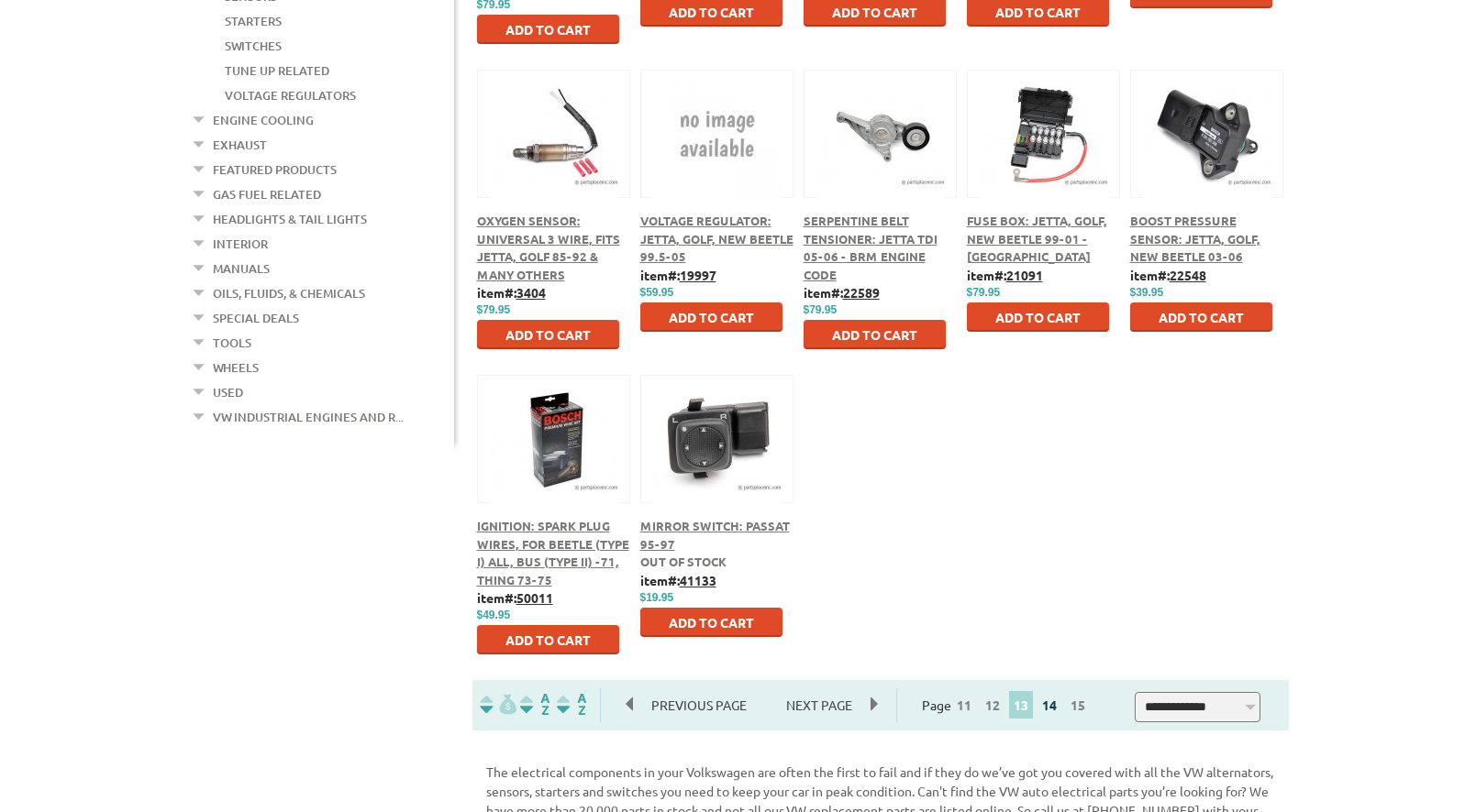
click at [1055, 707] on link "14" at bounding box center [1048, 705] width 24 height 16
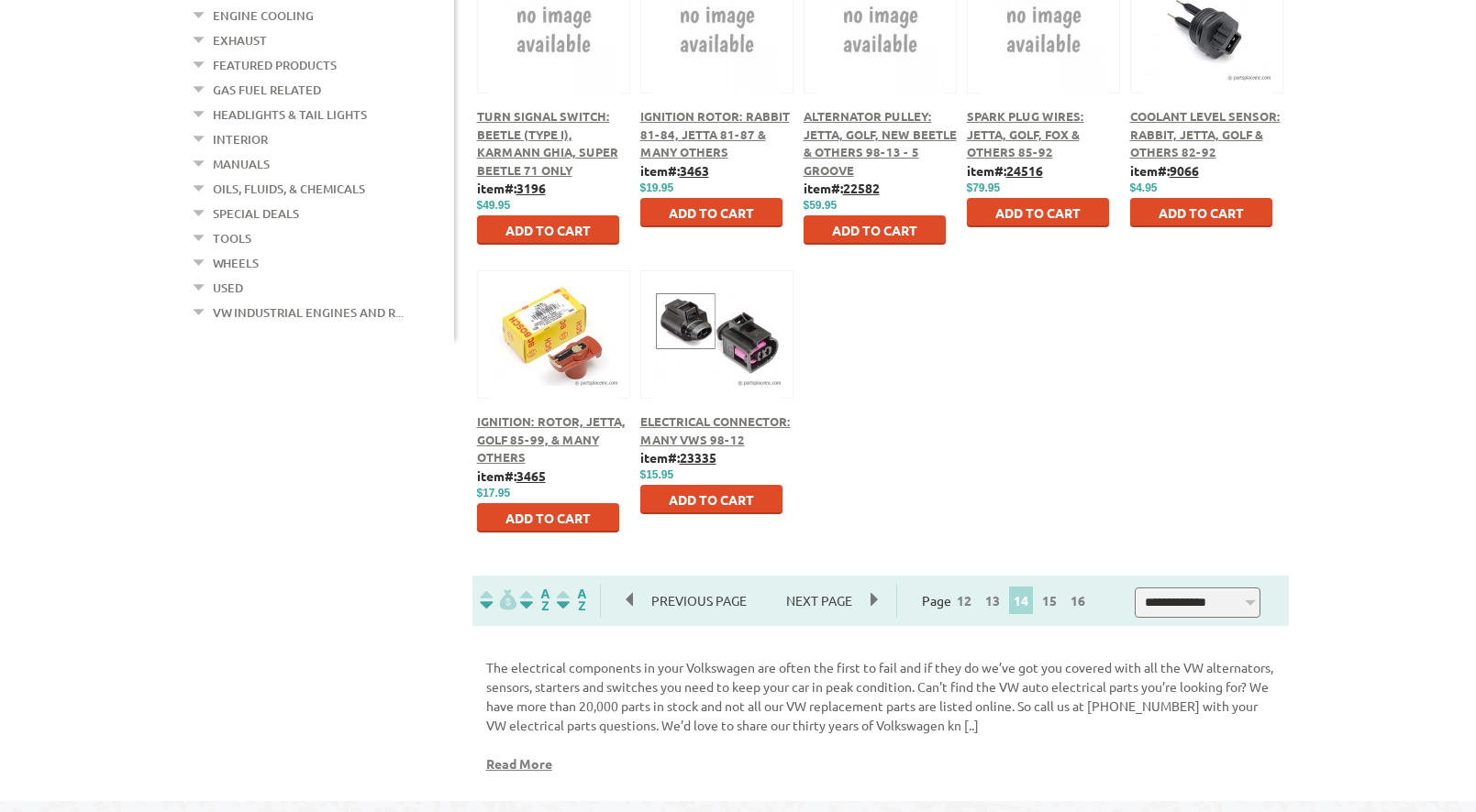
scroll to position [909, 0]
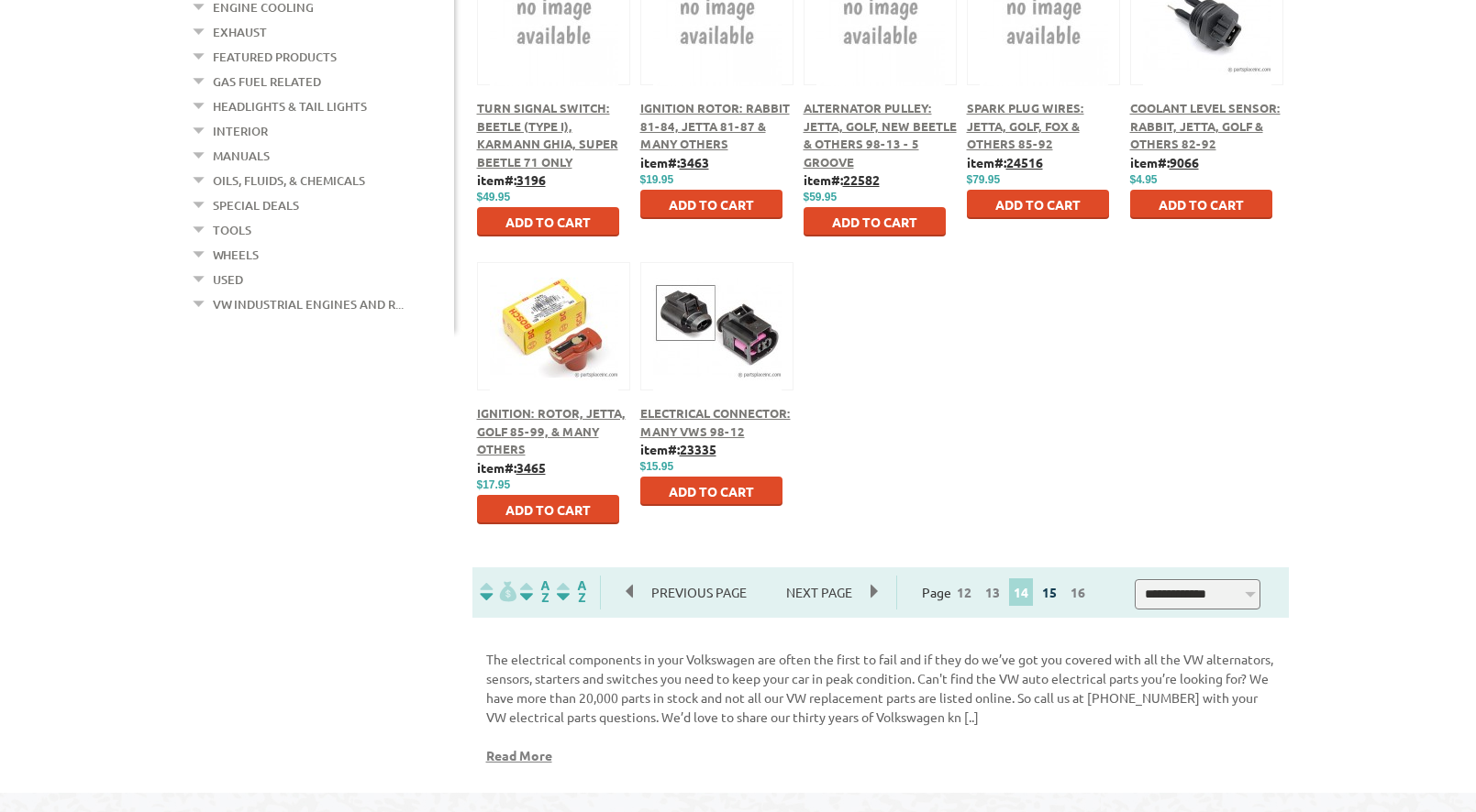
click at [1056, 593] on link "15" at bounding box center [1048, 592] width 24 height 16
